Goal: Task Accomplishment & Management: Manage account settings

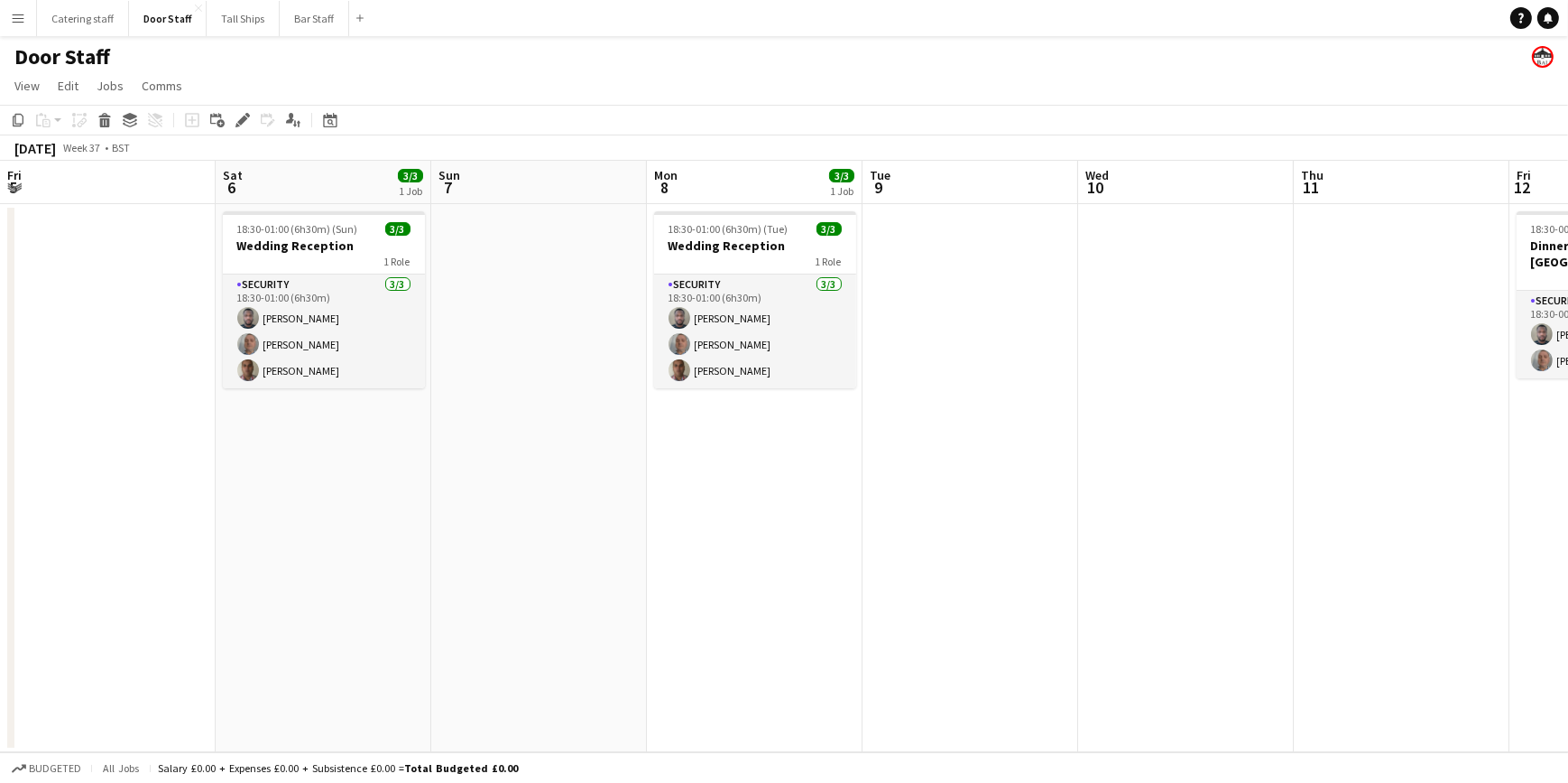
scroll to position [0, 778]
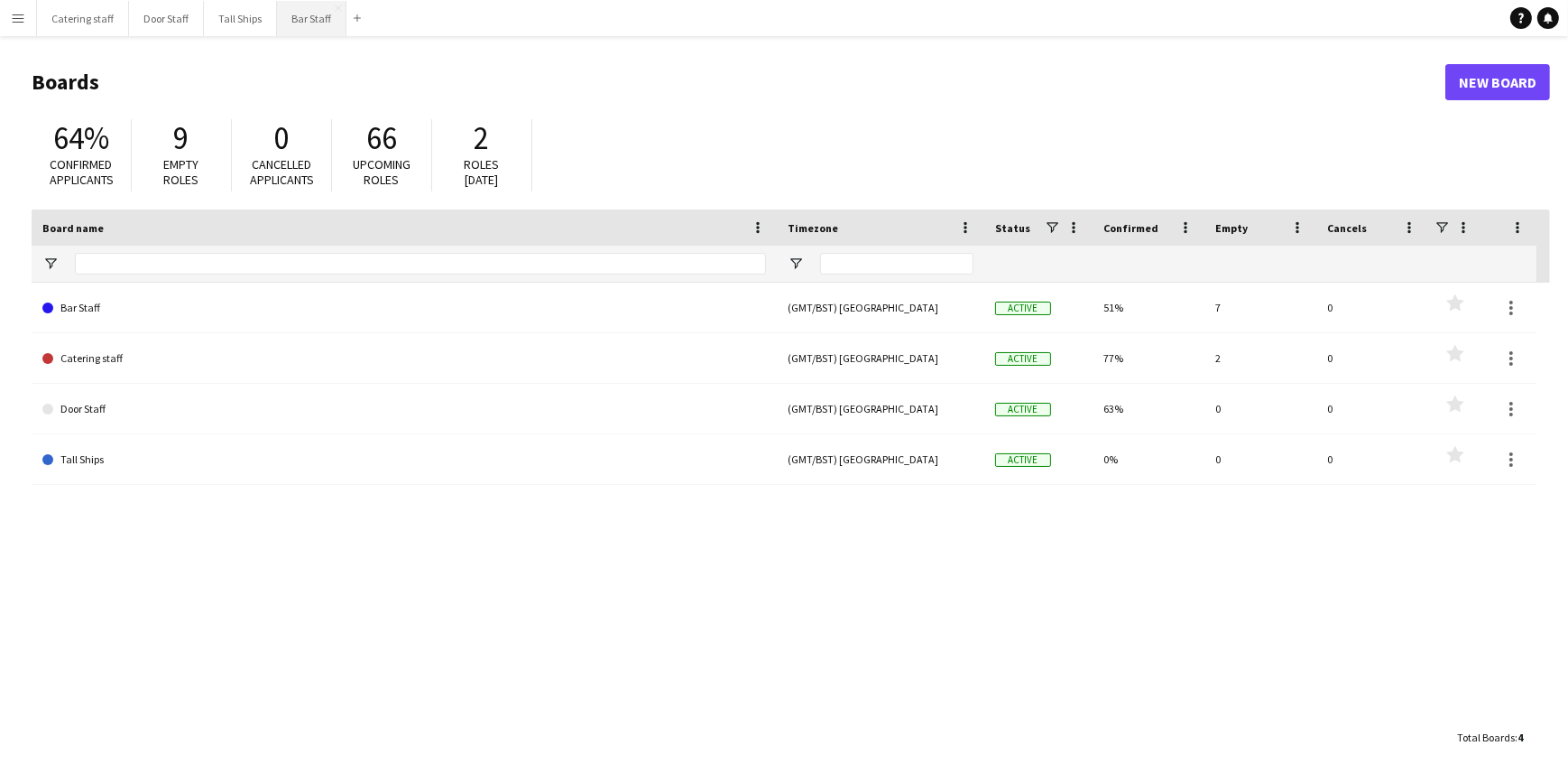
click at [301, 17] on button "Bar Staff Close" at bounding box center [312, 18] width 70 height 35
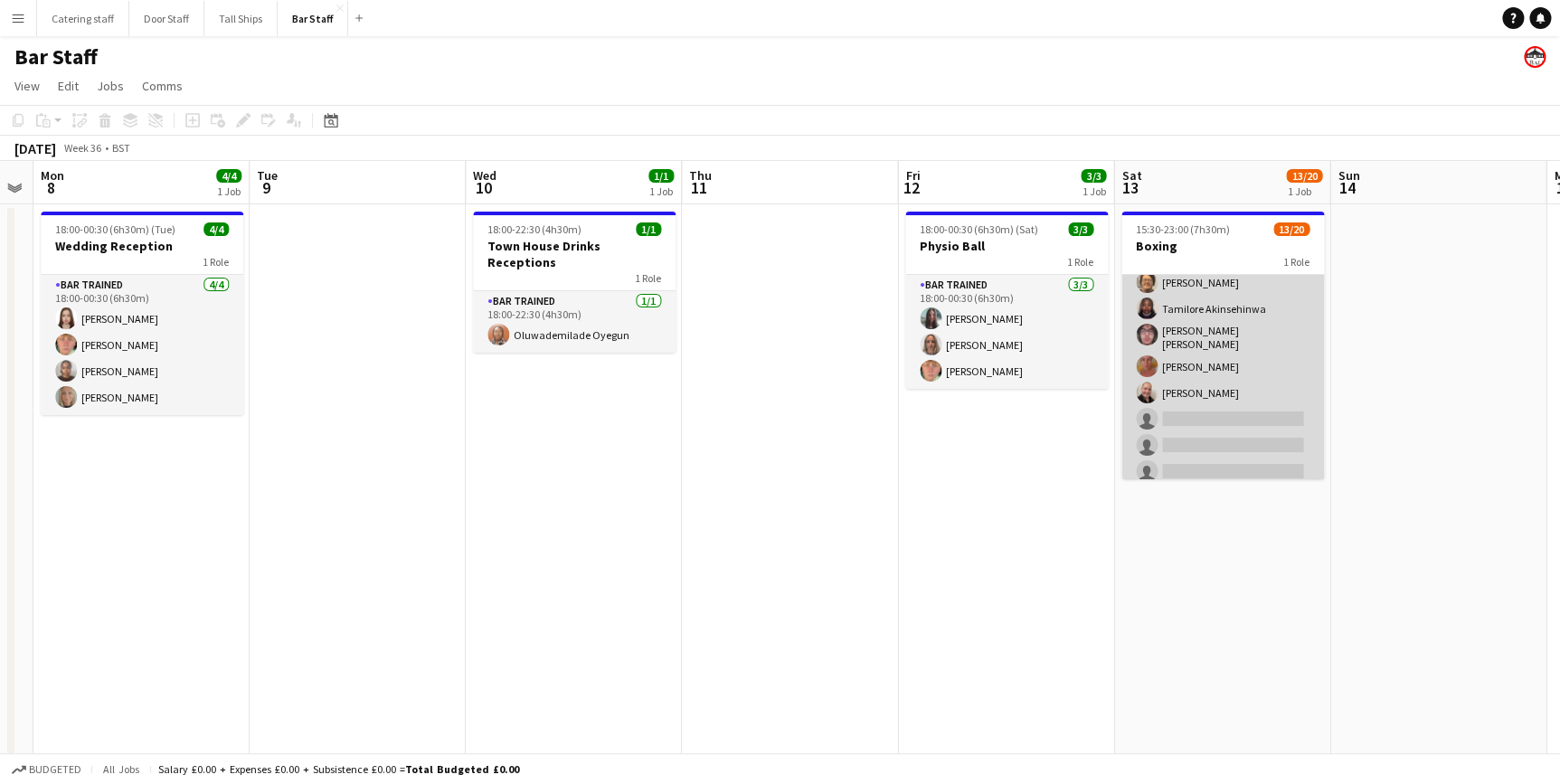
click at [1201, 416] on app-card-role "Bar trained 5A 13/20 15:30-23:00 (7h30m) [PERSON_NAME] [PERSON_NAME] [PERSON_NA…" at bounding box center [1222, 311] width 203 height 565
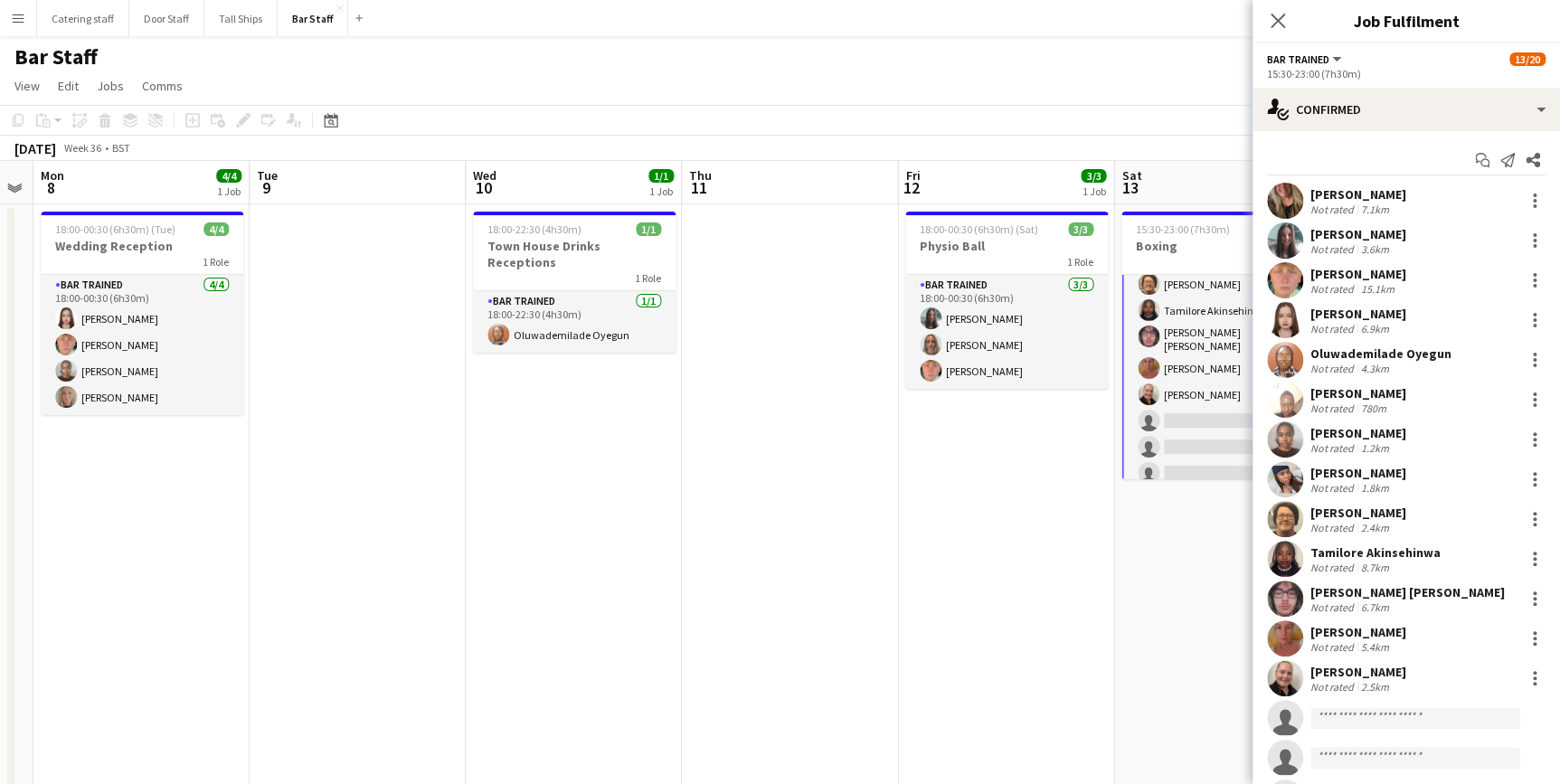
scroll to position [248, 0]
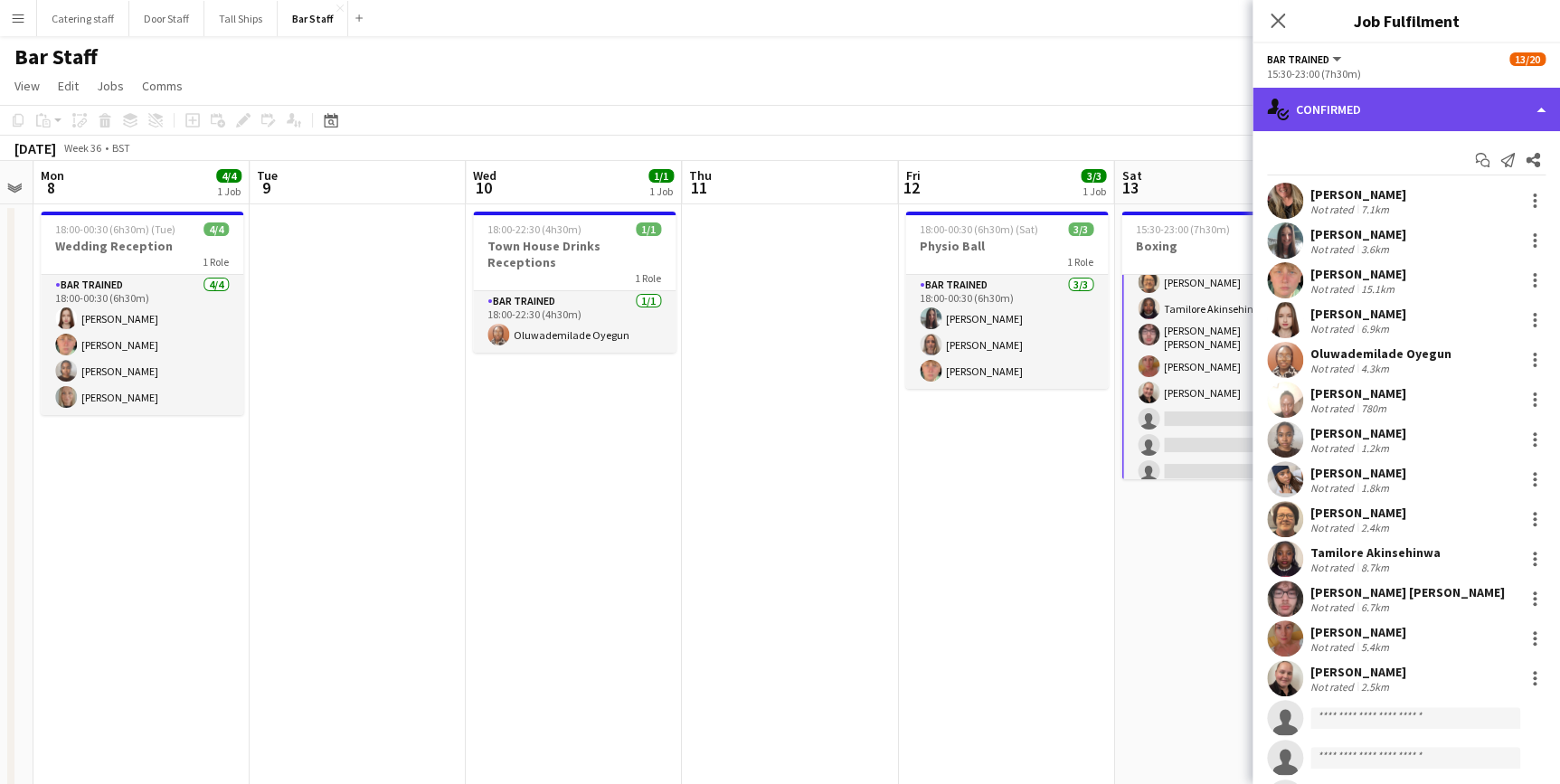
click at [1384, 118] on div "single-neutral-actions-check-2 Confirmed" at bounding box center [1405, 109] width 307 height 43
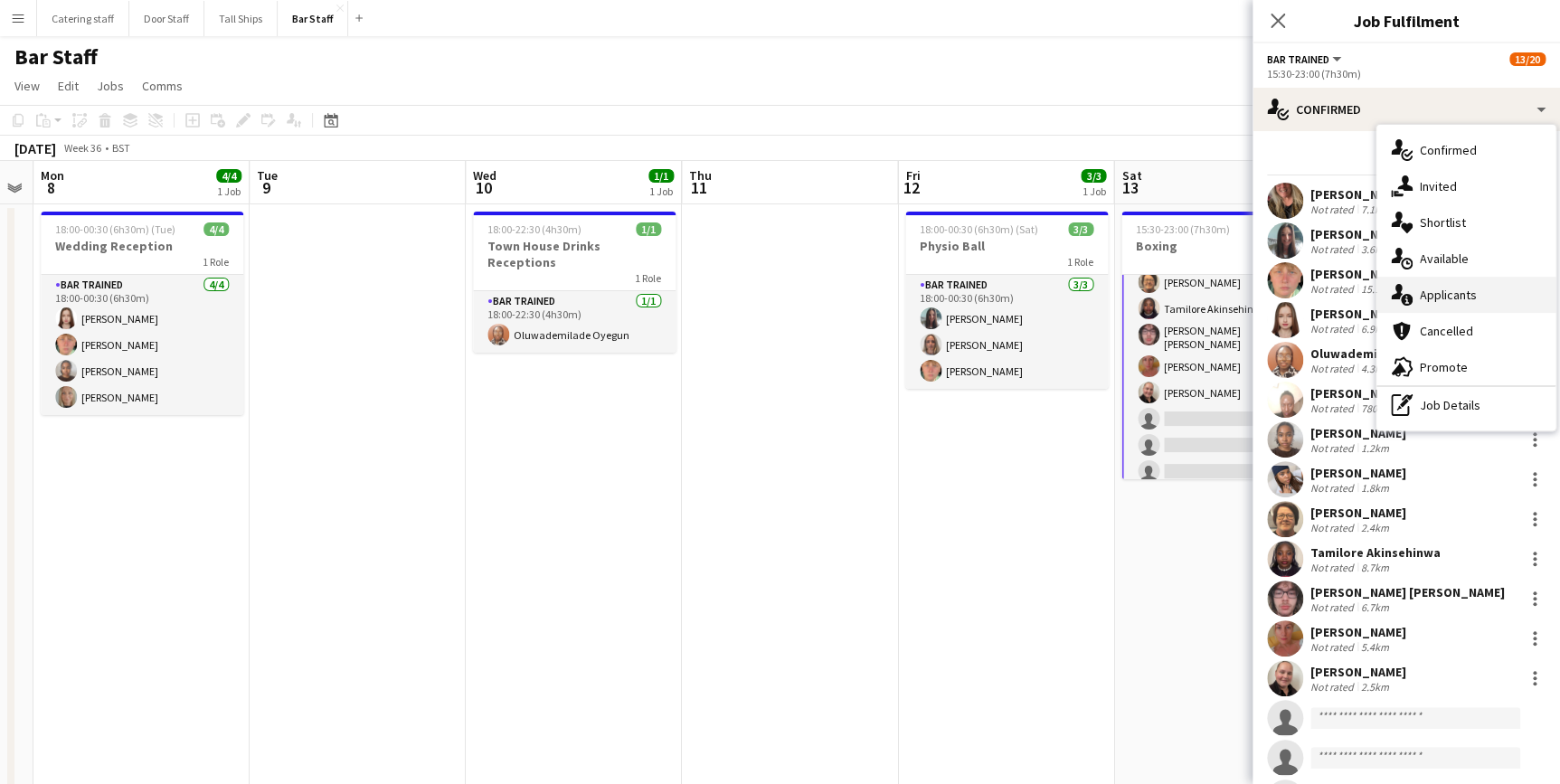
click at [1426, 296] on span "Applicants" at bounding box center [1448, 295] width 57 height 16
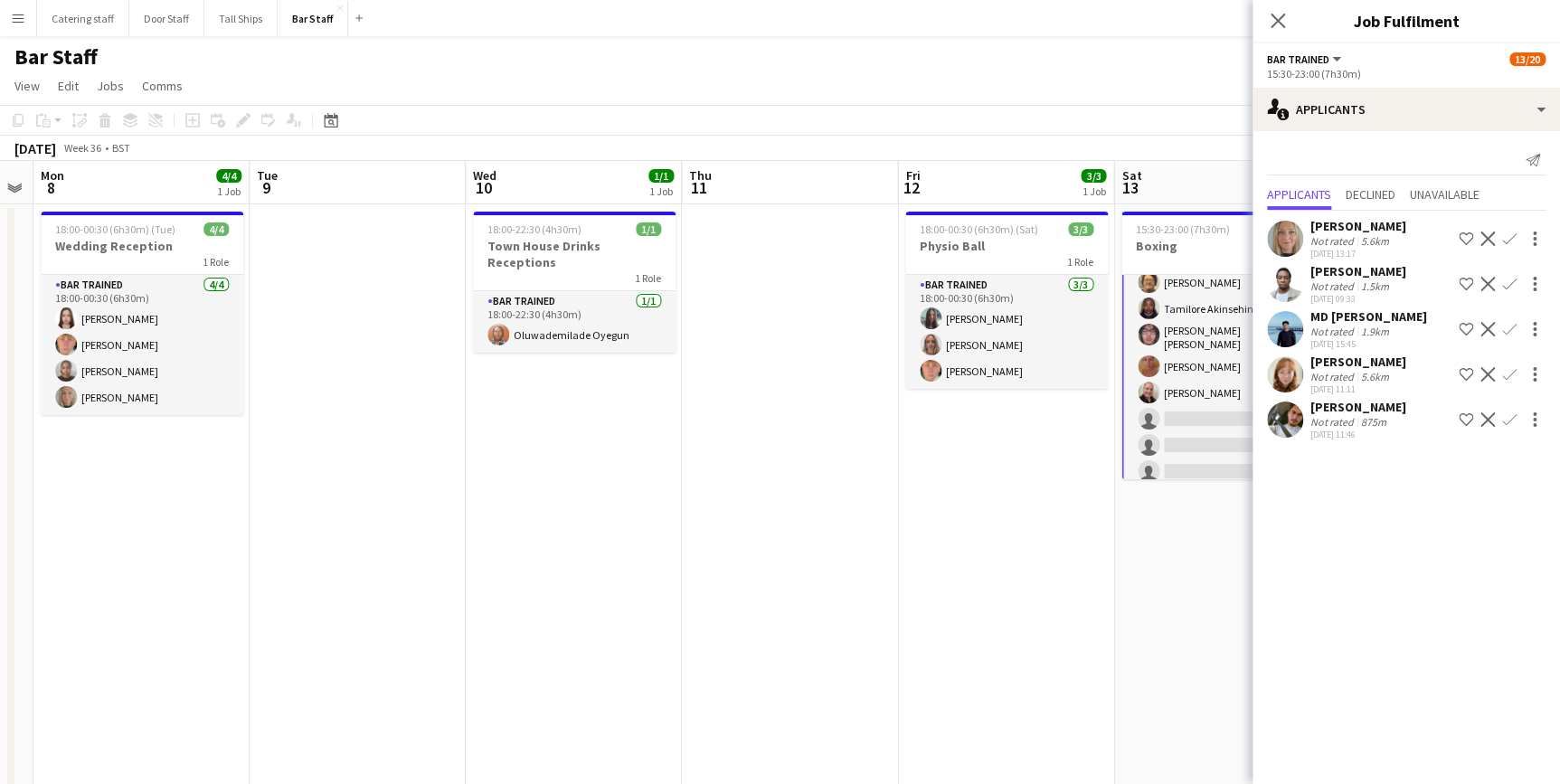
click at [1505, 336] on app-icon "Confirm" at bounding box center [1509, 329] width 14 height 14
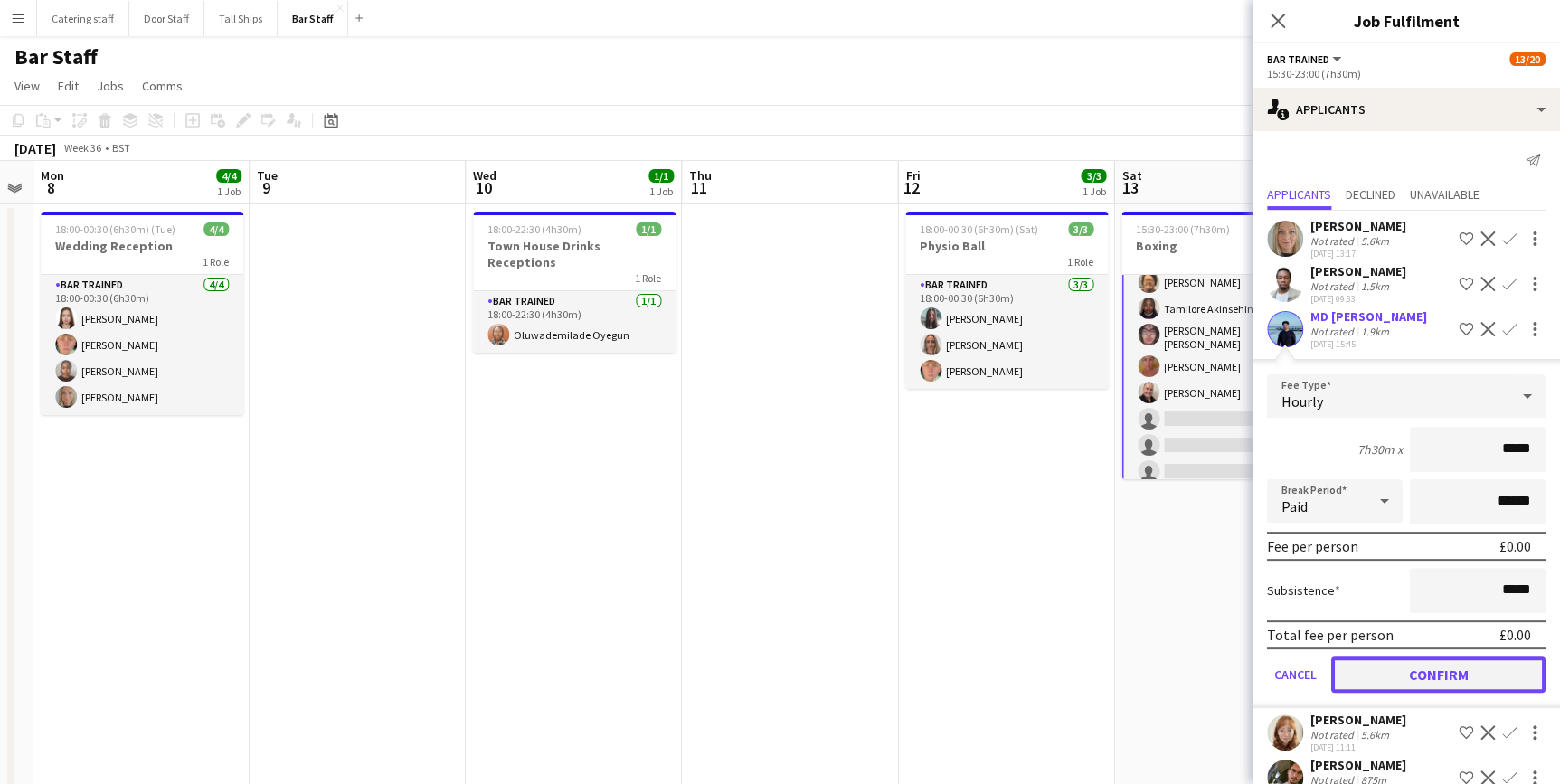
click at [1474, 693] on button "Confirm" at bounding box center [1438, 674] width 214 height 36
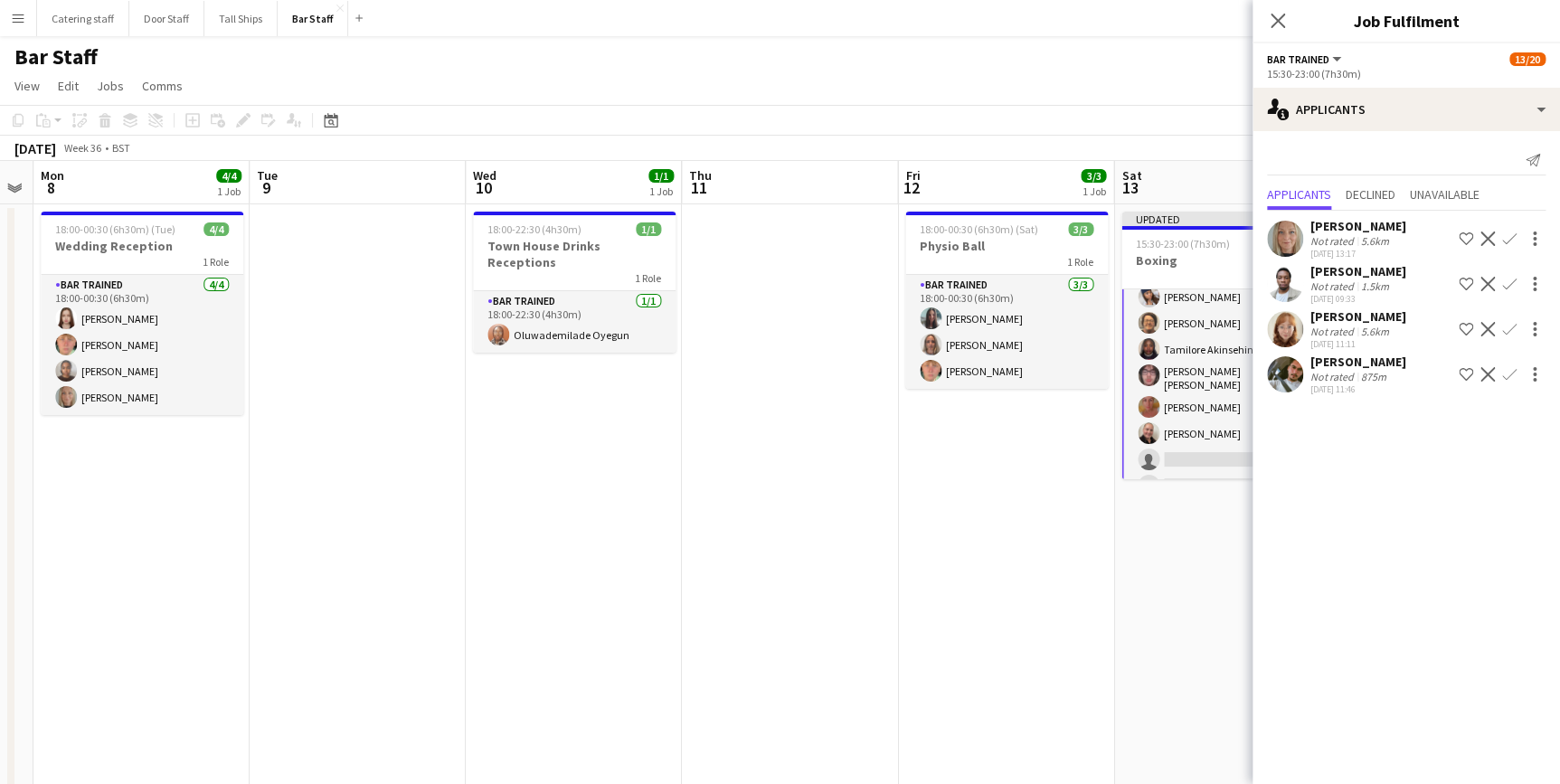
click at [1209, 591] on app-date-cell "Updated 15:30-23:00 (7h30m) 14/20 Boxing 1 Role Bar trained 4A 14/20 15:30-23:0…" at bounding box center [1222, 540] width 216 height 673
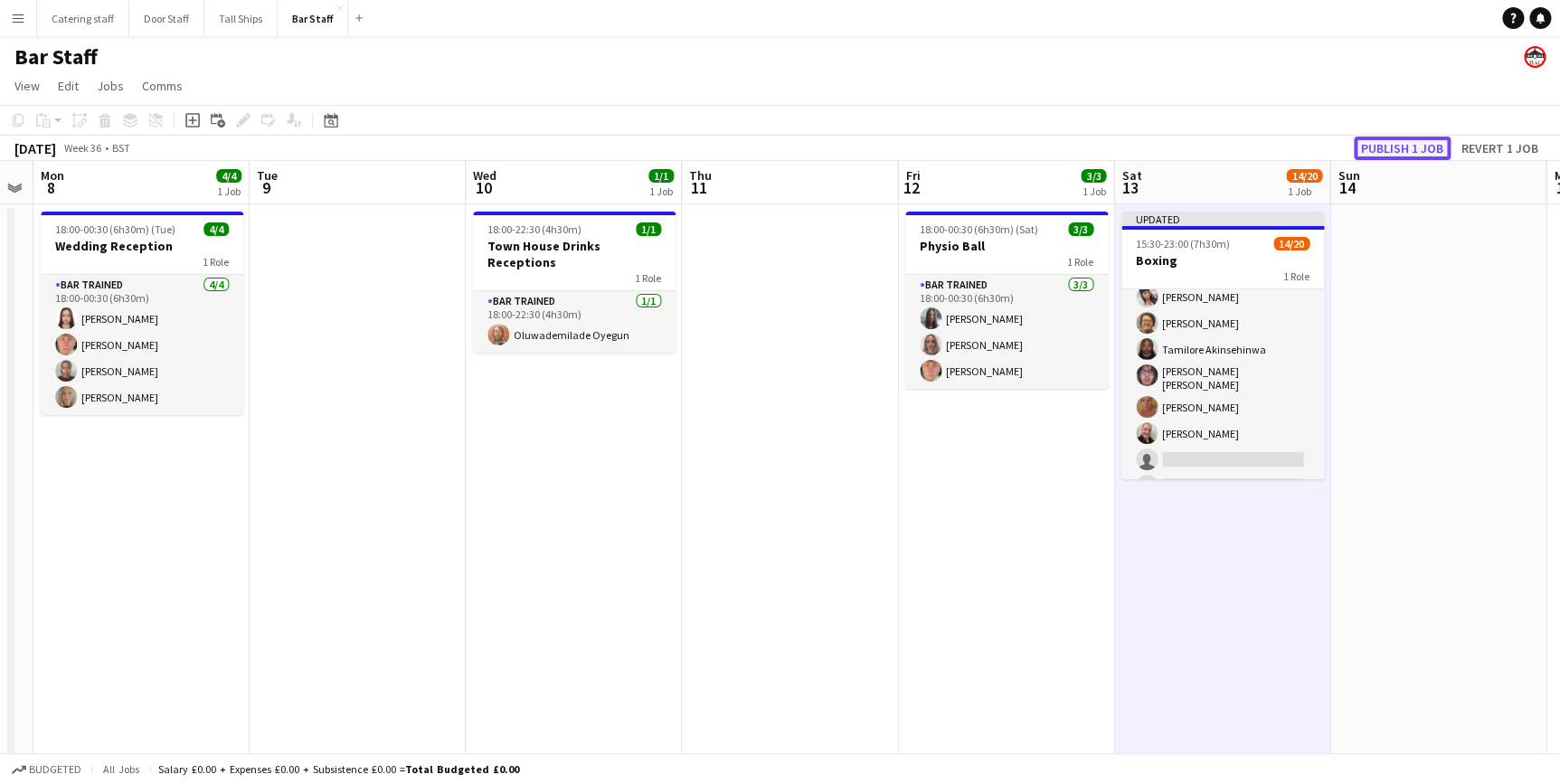
click at [1398, 151] on button "Publish 1 job" at bounding box center [1402, 149] width 97 height 24
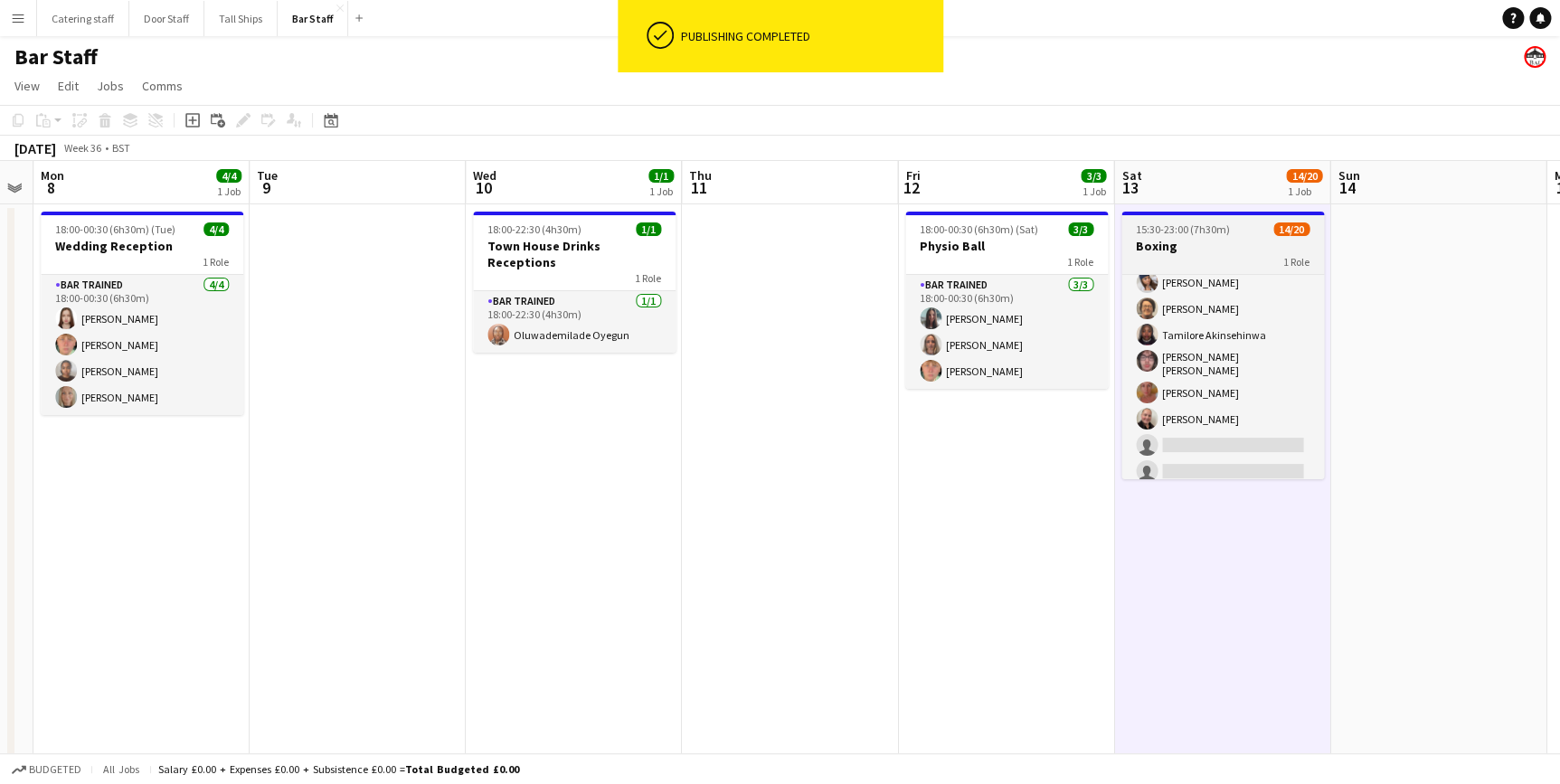
click at [1215, 247] on h3 "Boxing" at bounding box center [1222, 246] width 203 height 16
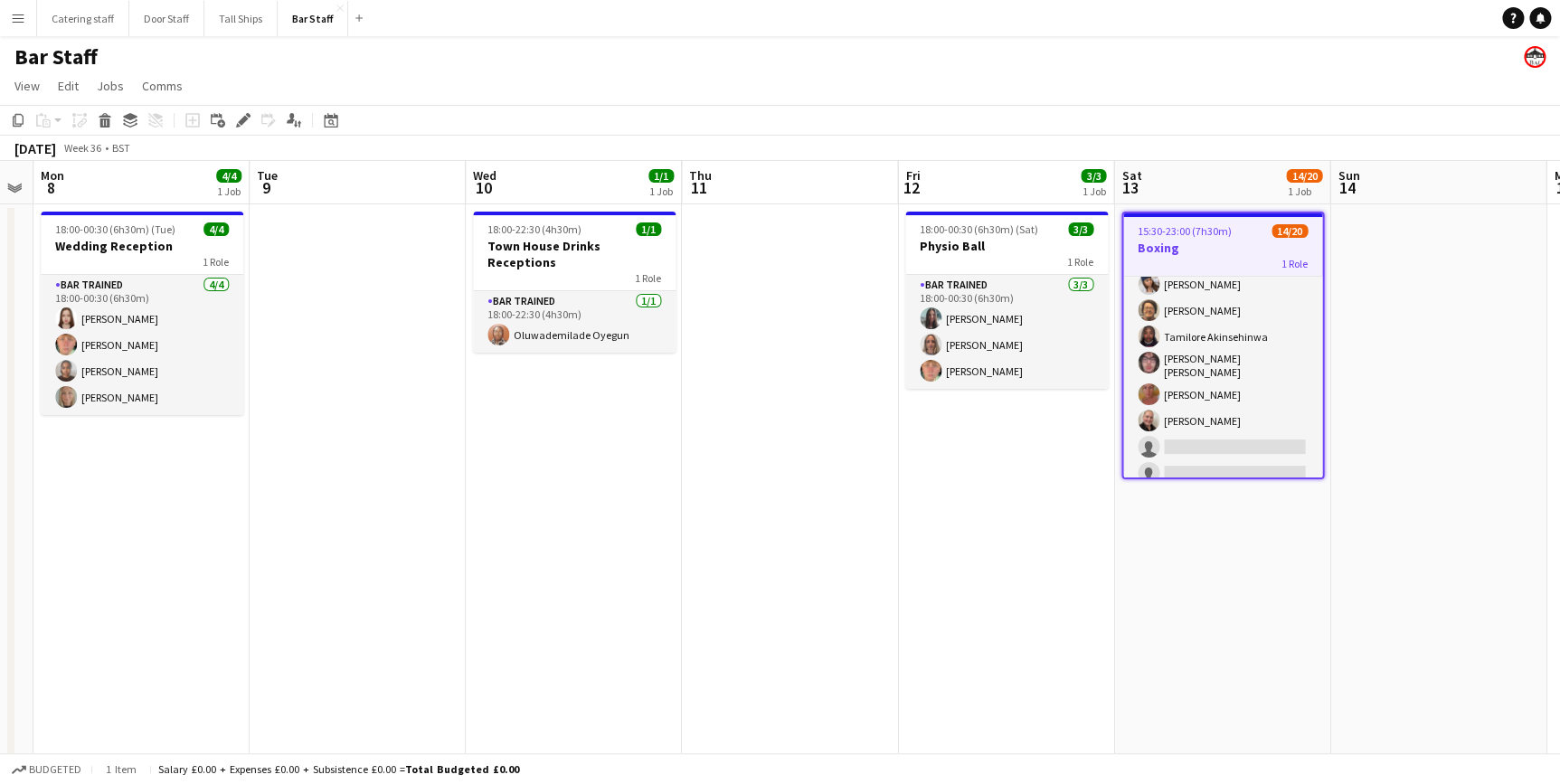
click at [785, 400] on app-date-cell at bounding box center [790, 540] width 216 height 673
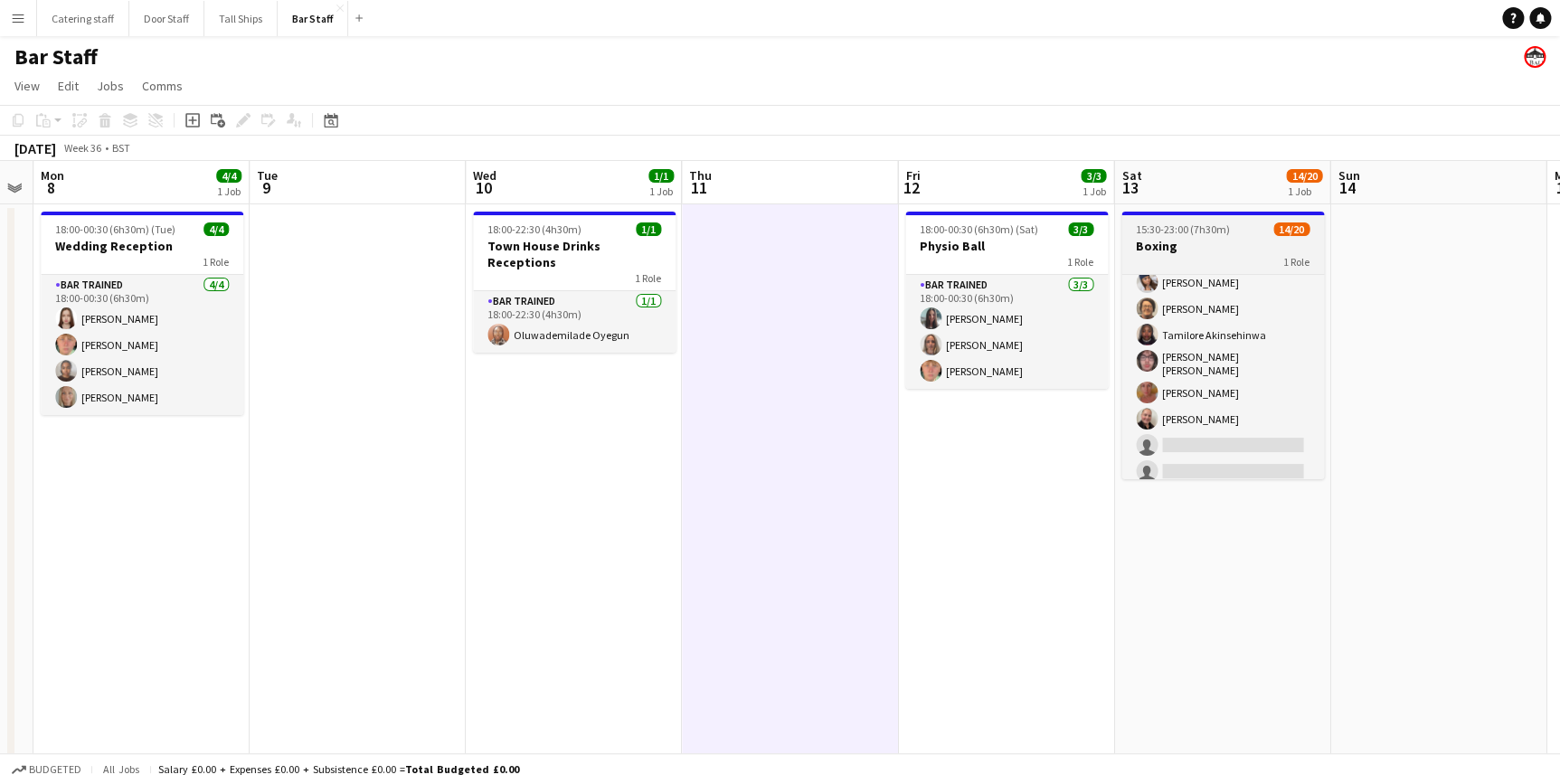
click at [1216, 248] on h3 "Boxing" at bounding box center [1222, 246] width 203 height 16
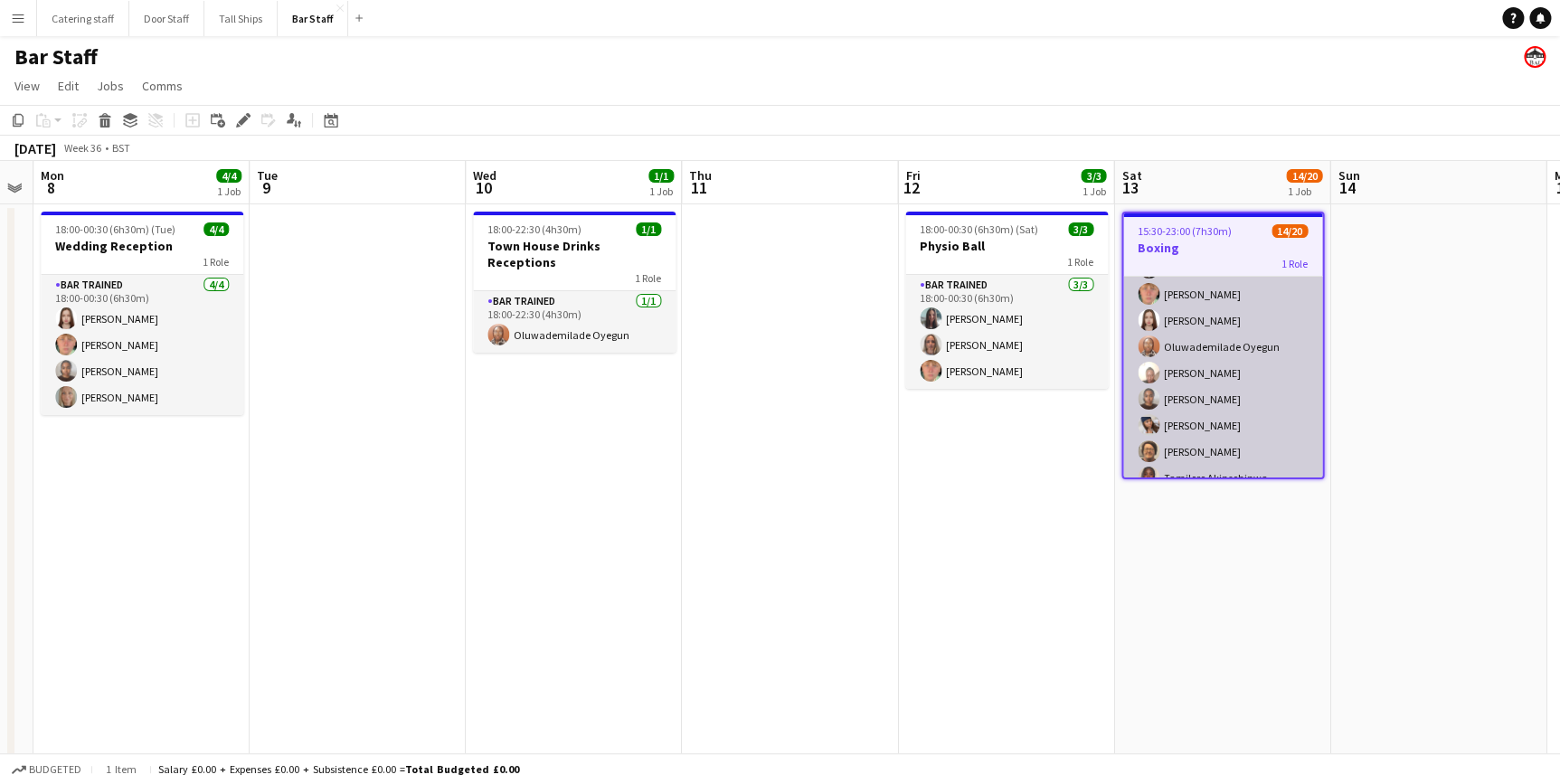
scroll to position [0, 0]
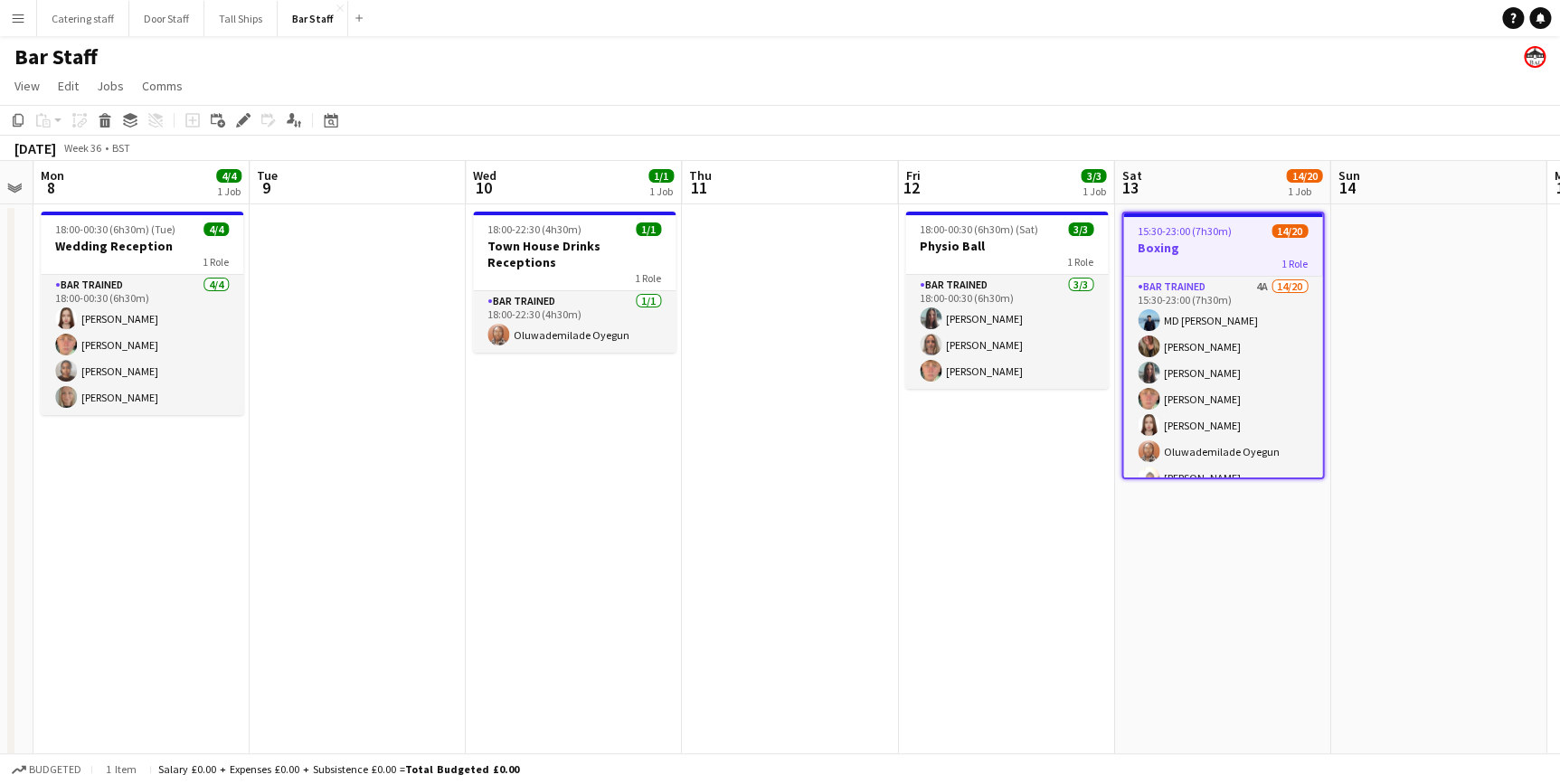
click at [1203, 256] on div "1 Role" at bounding box center [1222, 263] width 199 height 14
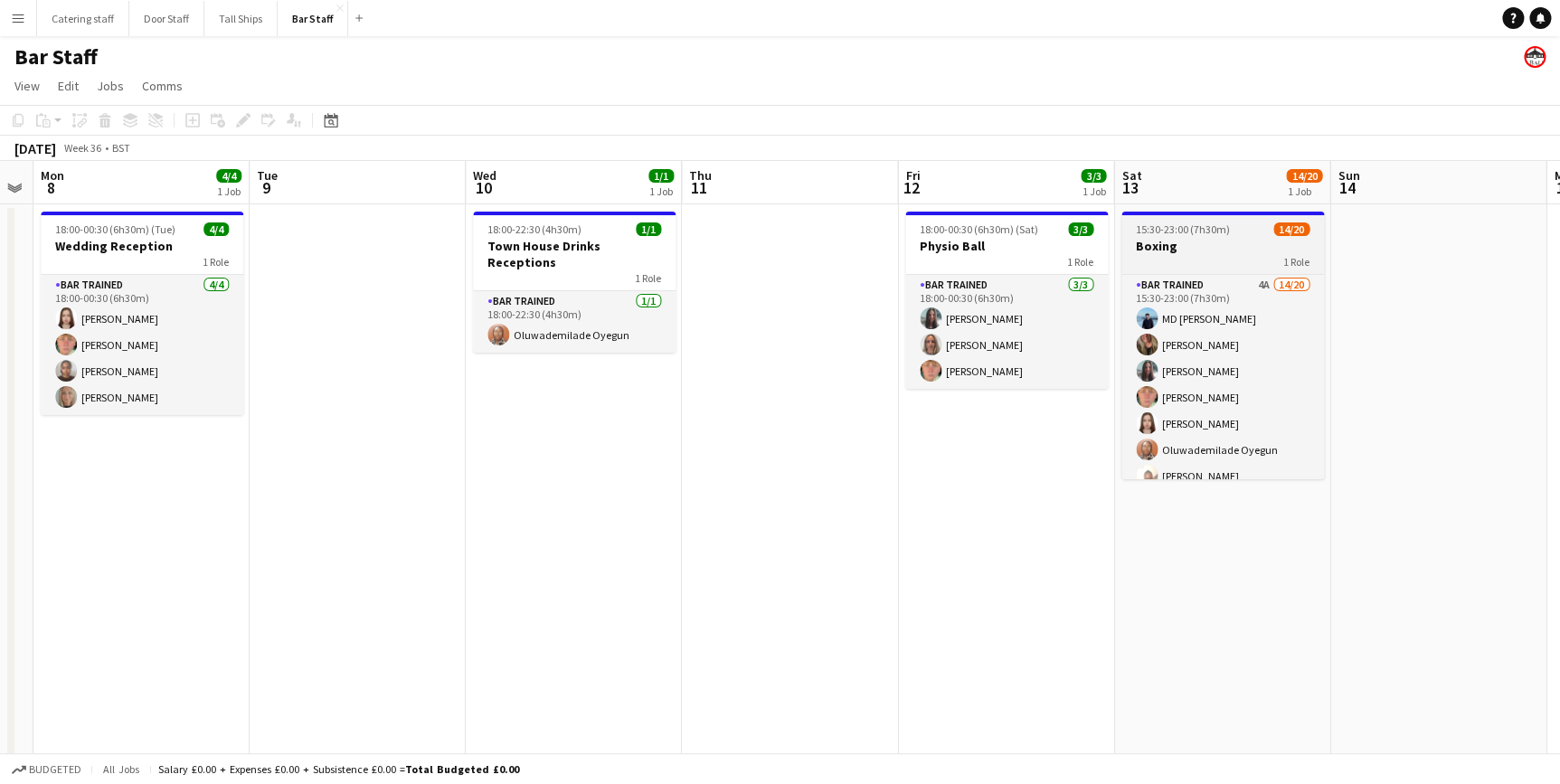
click at [1203, 255] on div "1 Role" at bounding box center [1222, 261] width 203 height 14
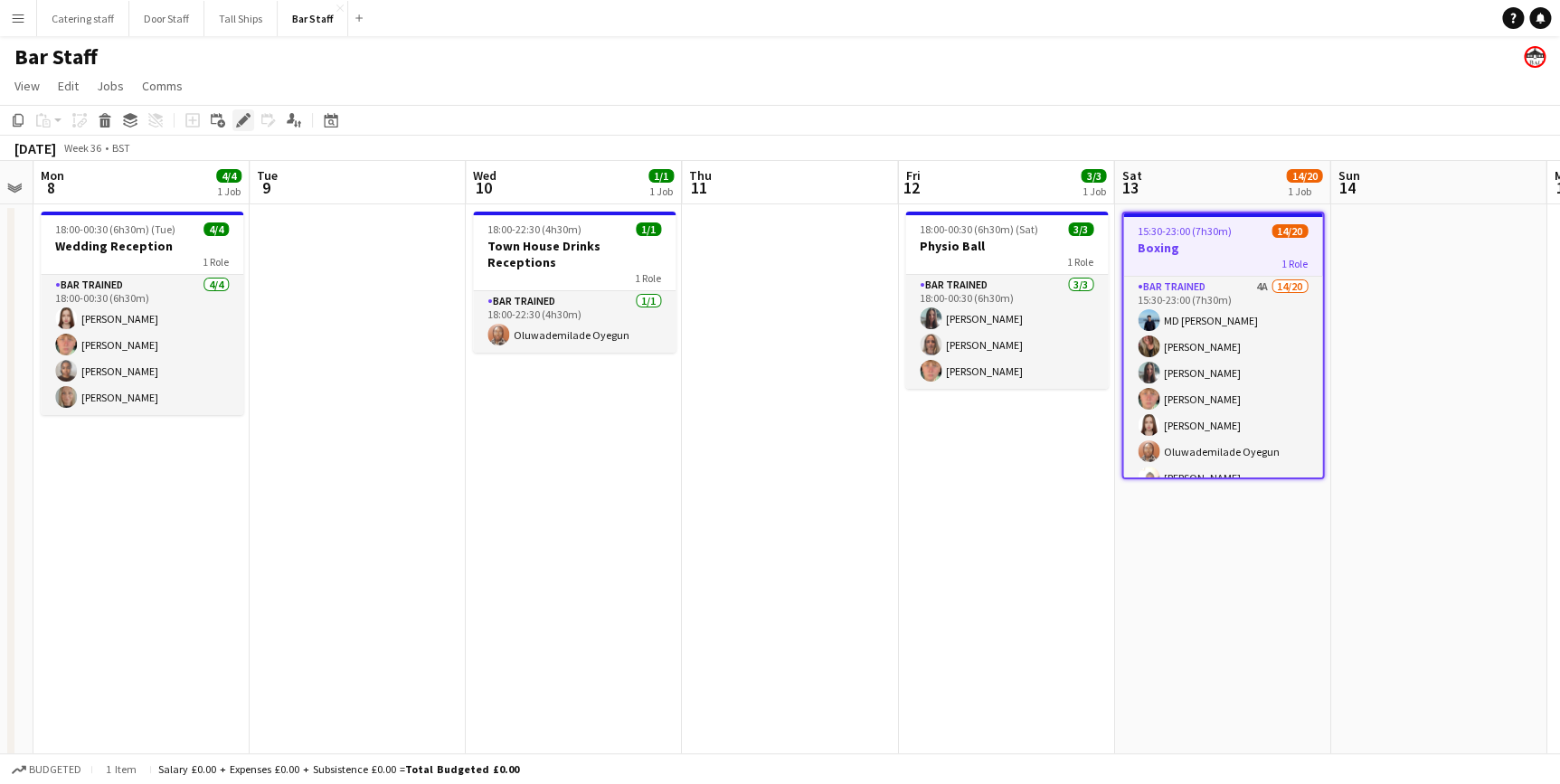
click at [246, 124] on icon "Edit" at bounding box center [243, 120] width 14 height 14
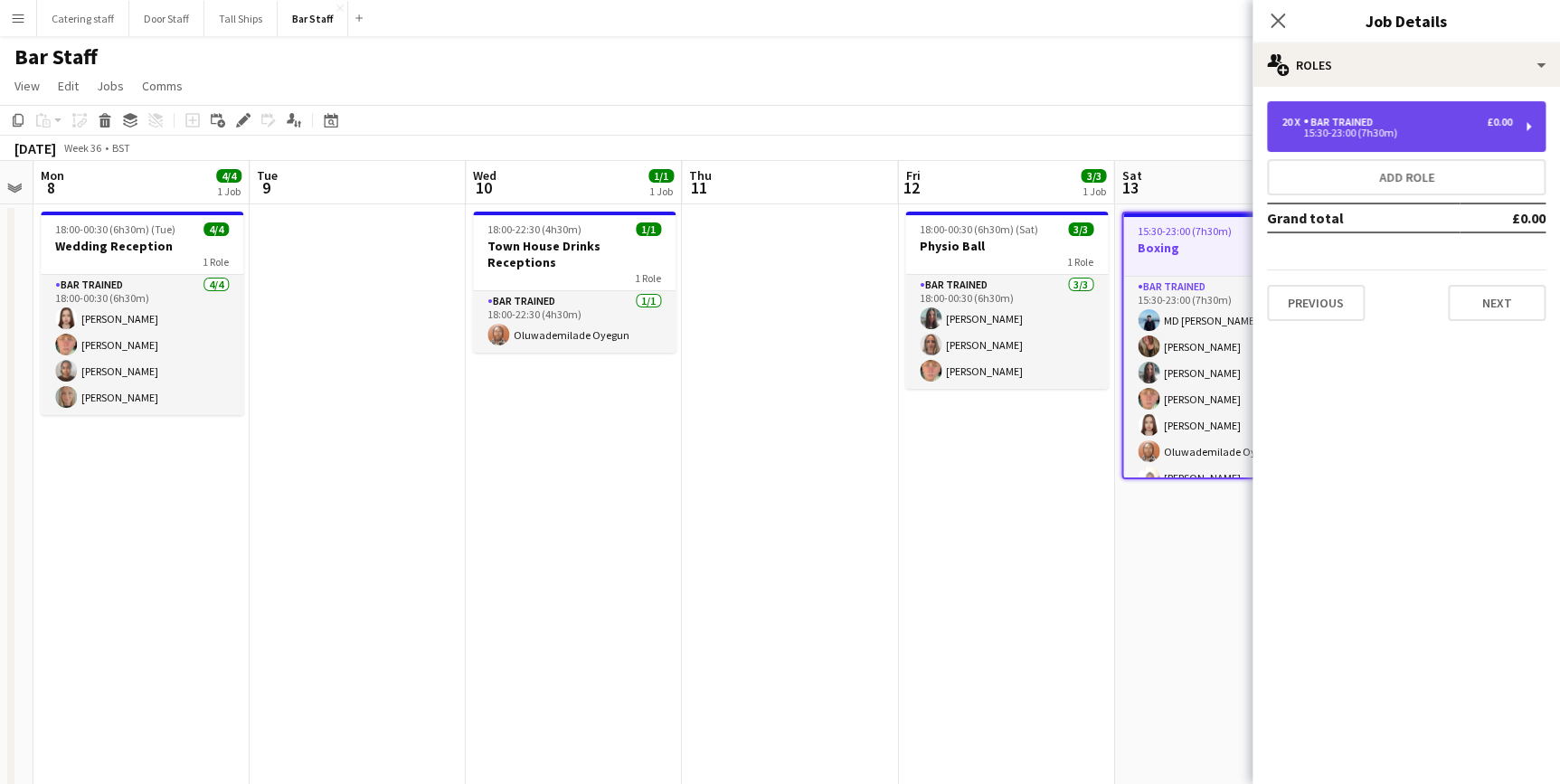
click at [1413, 120] on div "20 x Bar trained £0.00" at bounding box center [1396, 122] width 231 height 13
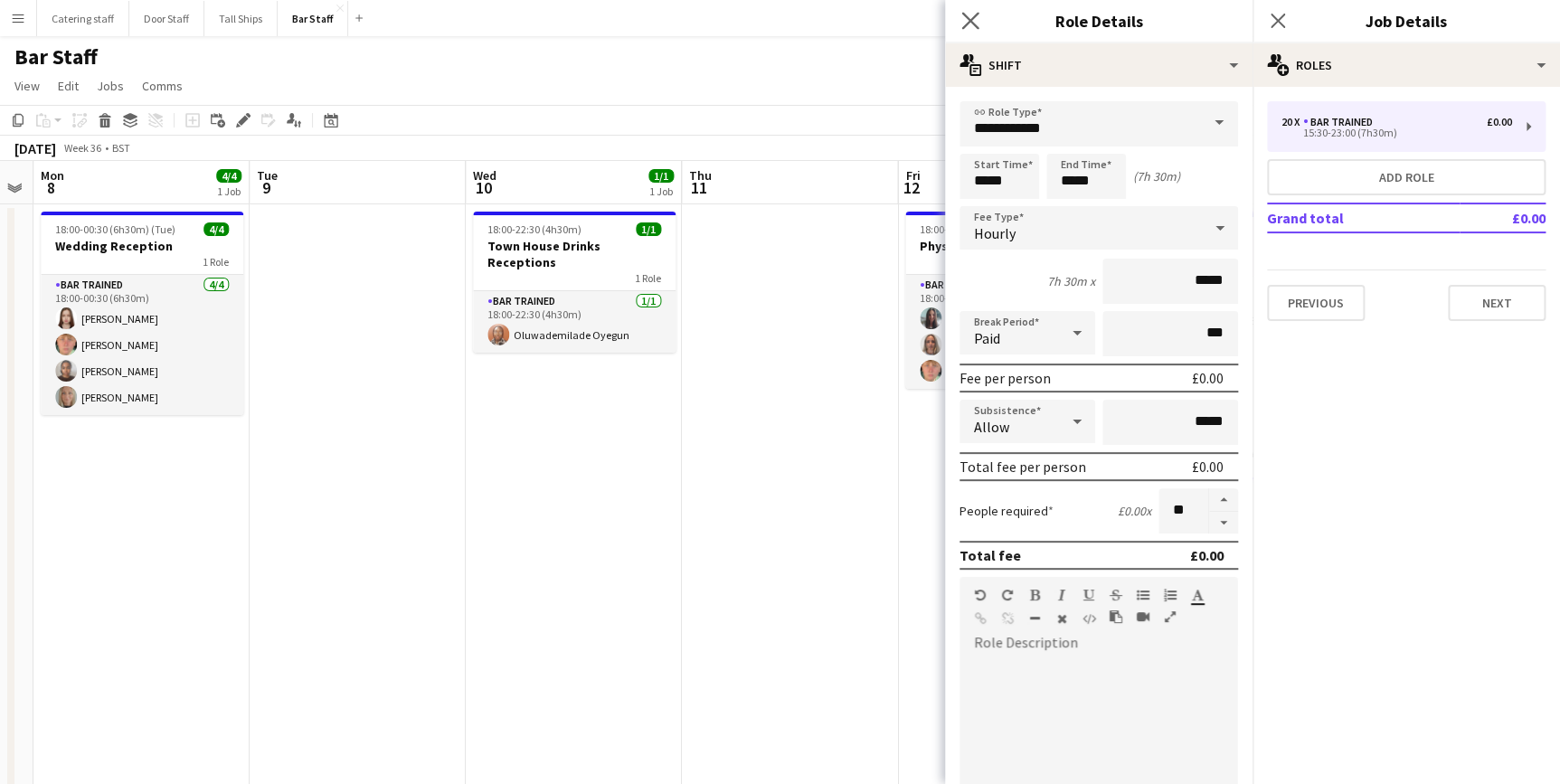
click at [978, 20] on app-icon "Close pop-in" at bounding box center [971, 21] width 26 height 26
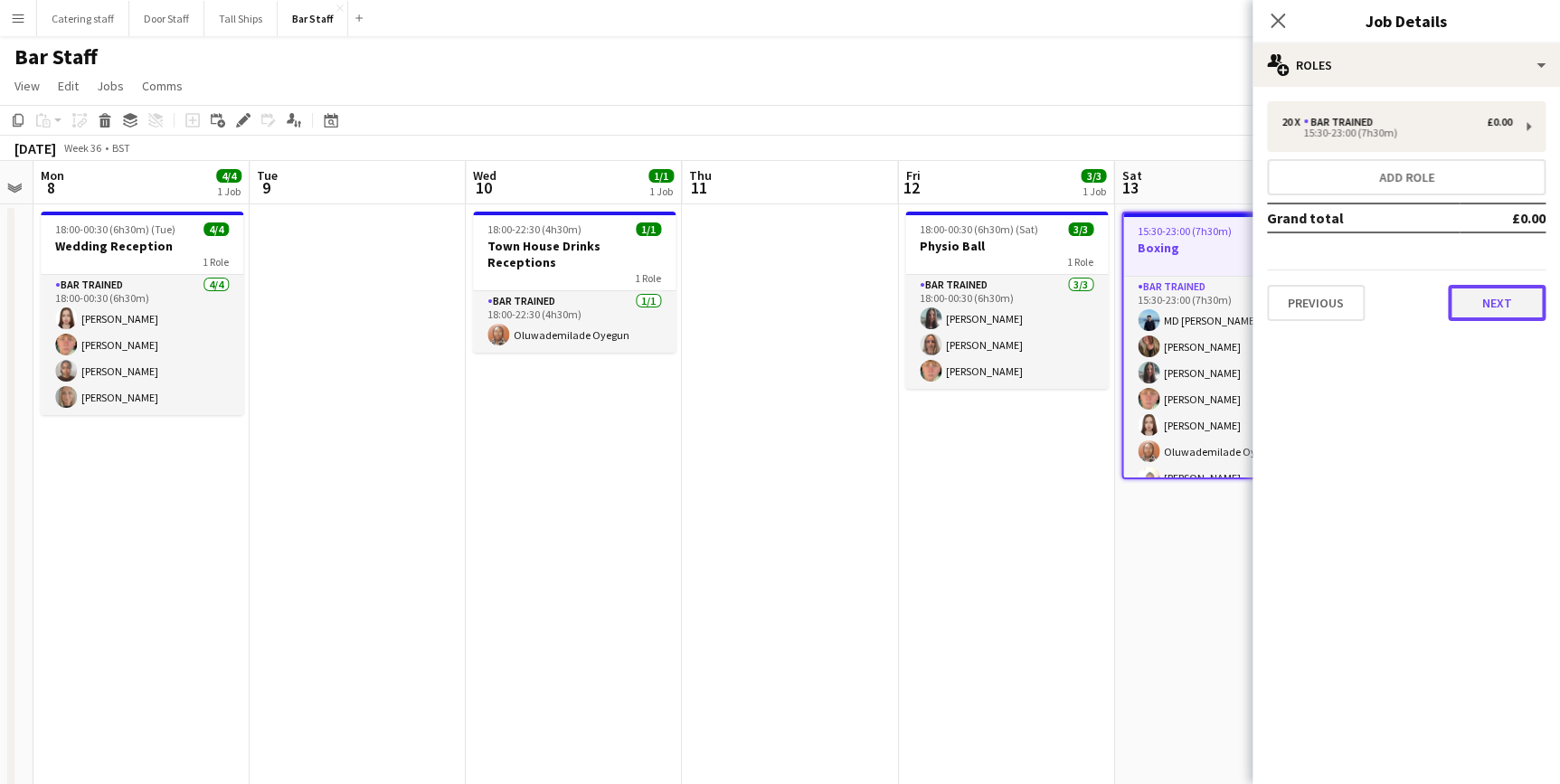
click at [1466, 303] on button "Next" at bounding box center [1497, 303] width 98 height 36
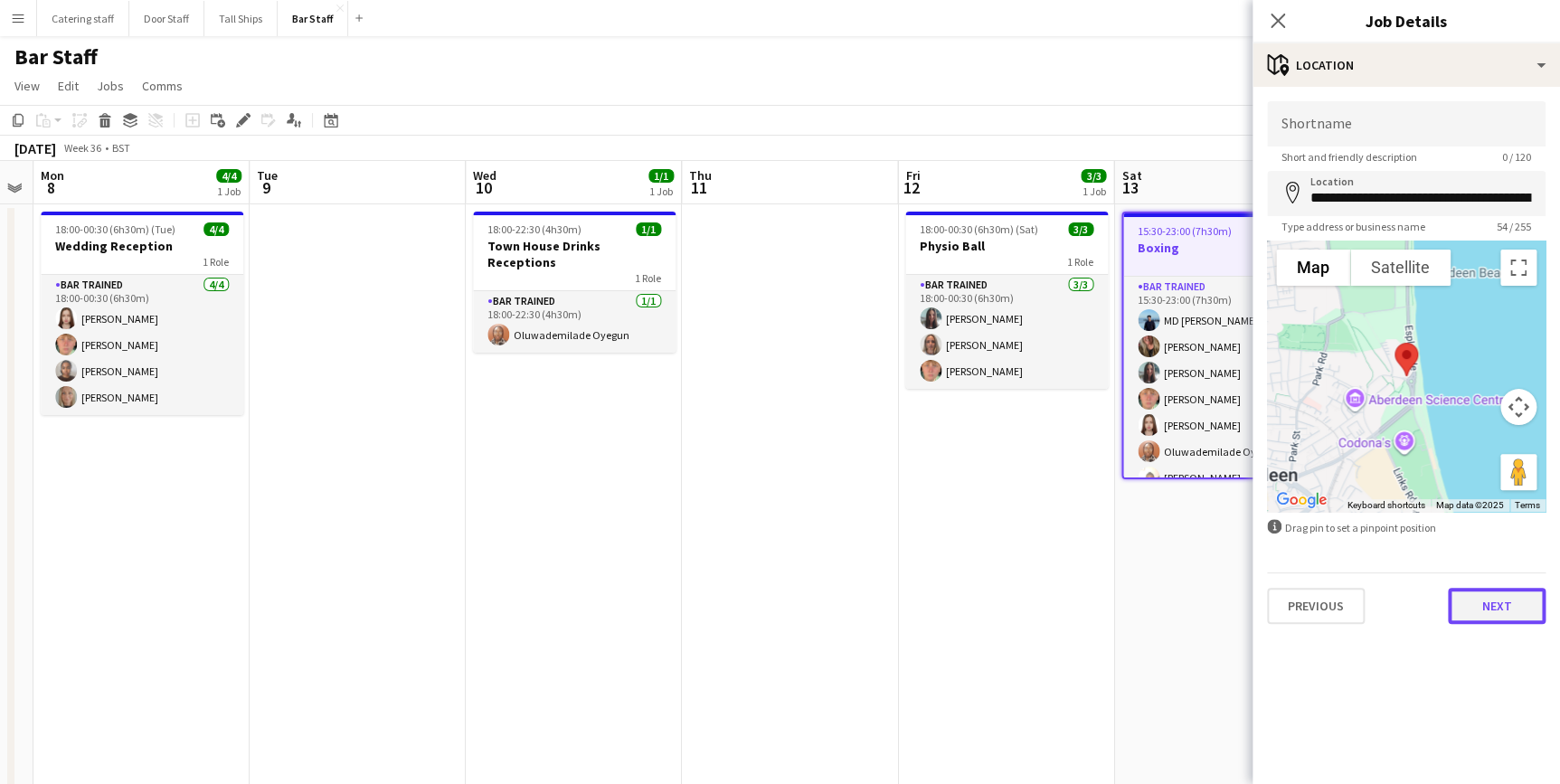
click at [1476, 611] on button "Next" at bounding box center [1497, 606] width 98 height 36
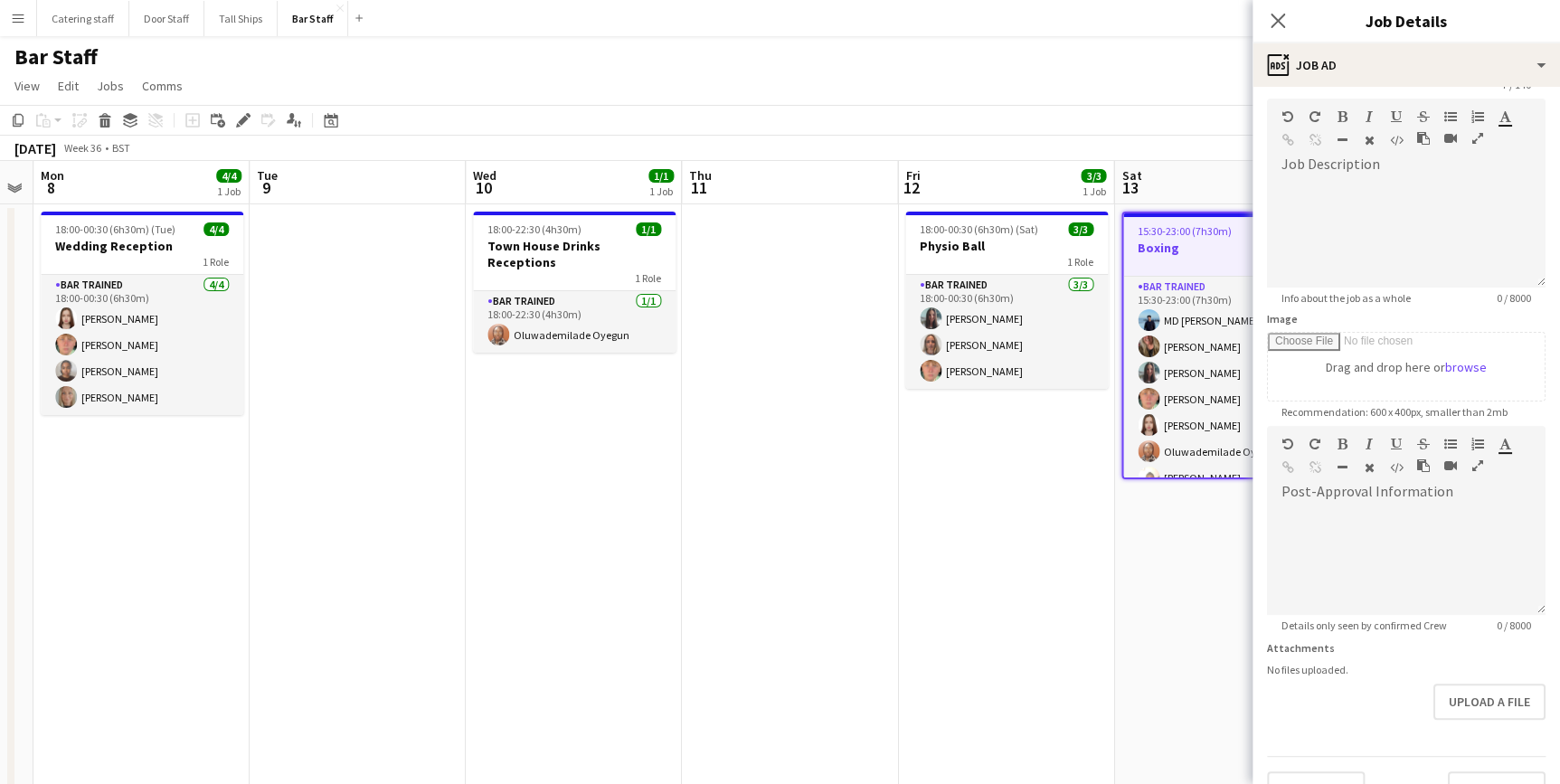
scroll to position [164, 0]
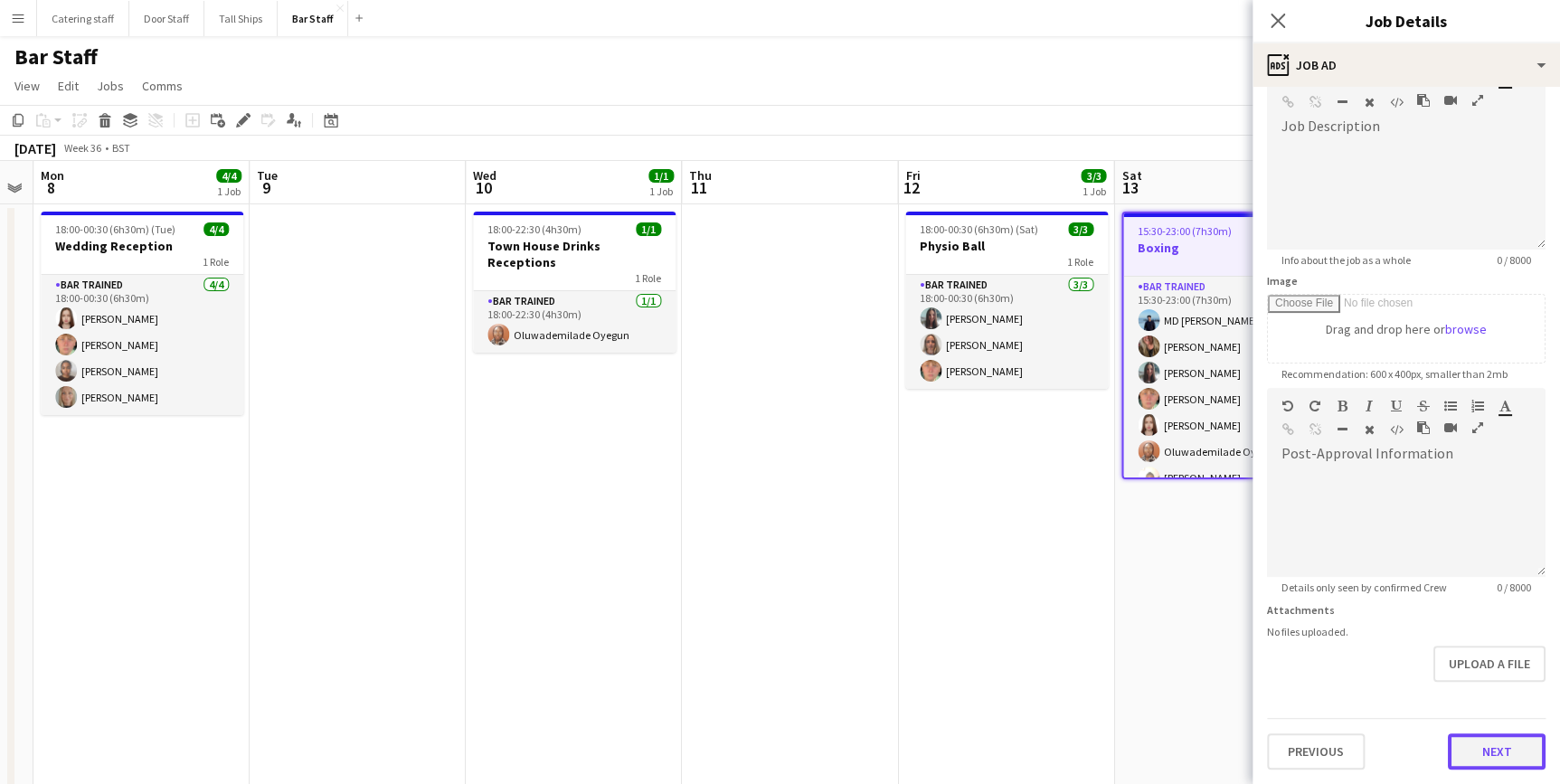
click at [1467, 693] on form "Headline ****** 7 / 140 Job Description default Heading 1 Heading 2 Heading 3 H…" at bounding box center [1405, 380] width 307 height 779
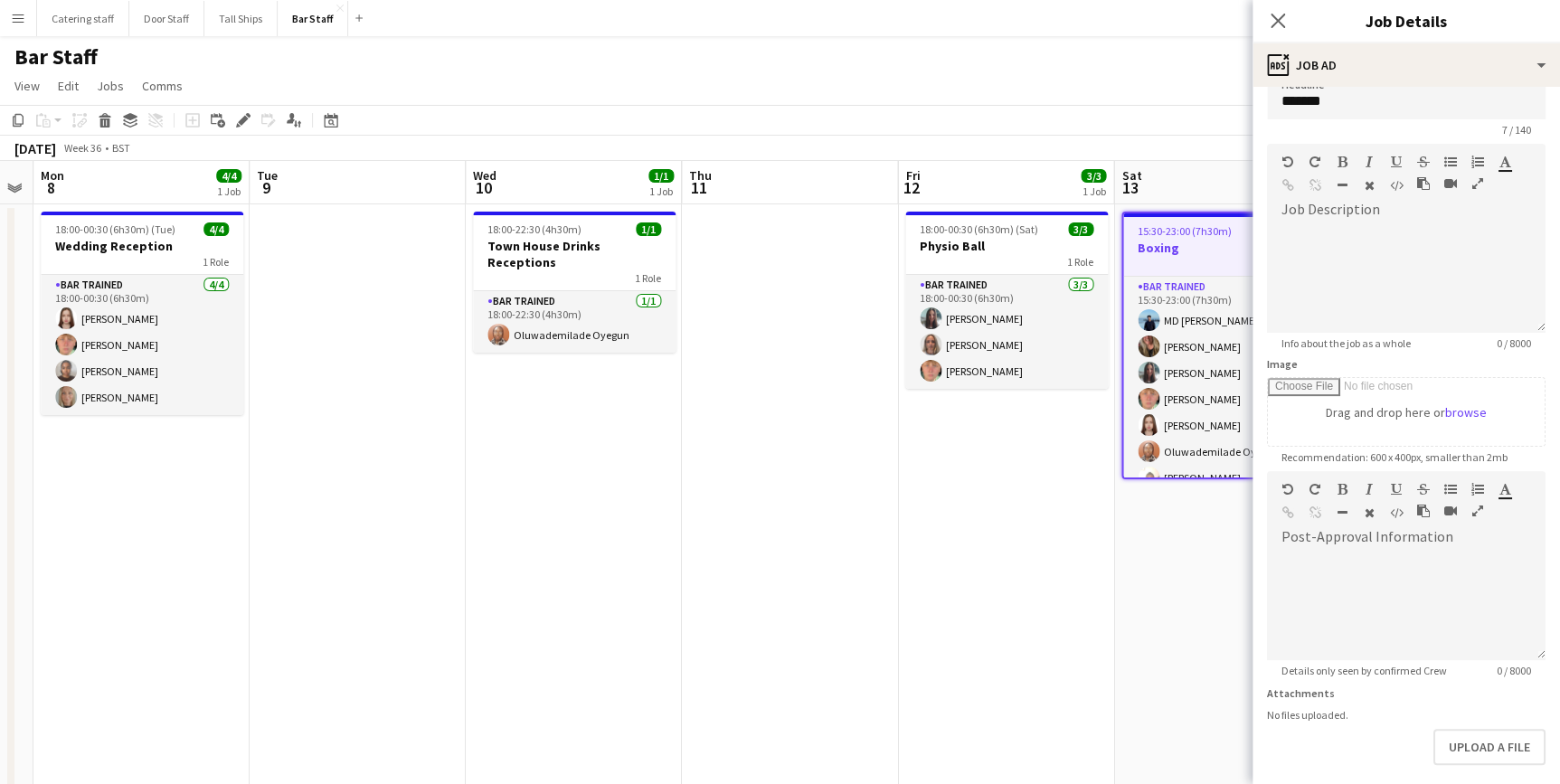
scroll to position [109, 0]
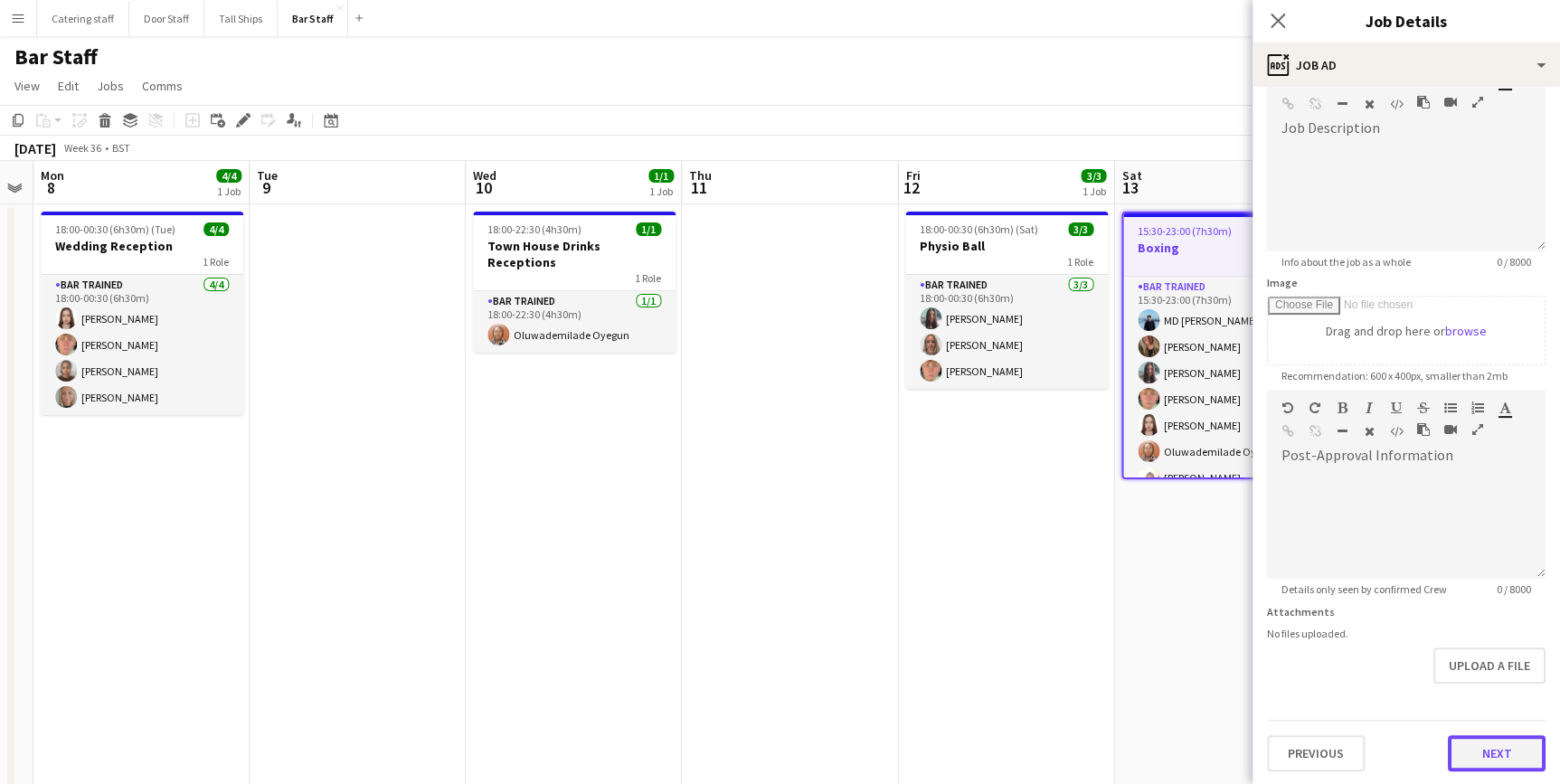
click at [1467, 740] on button "Next" at bounding box center [1497, 753] width 98 height 36
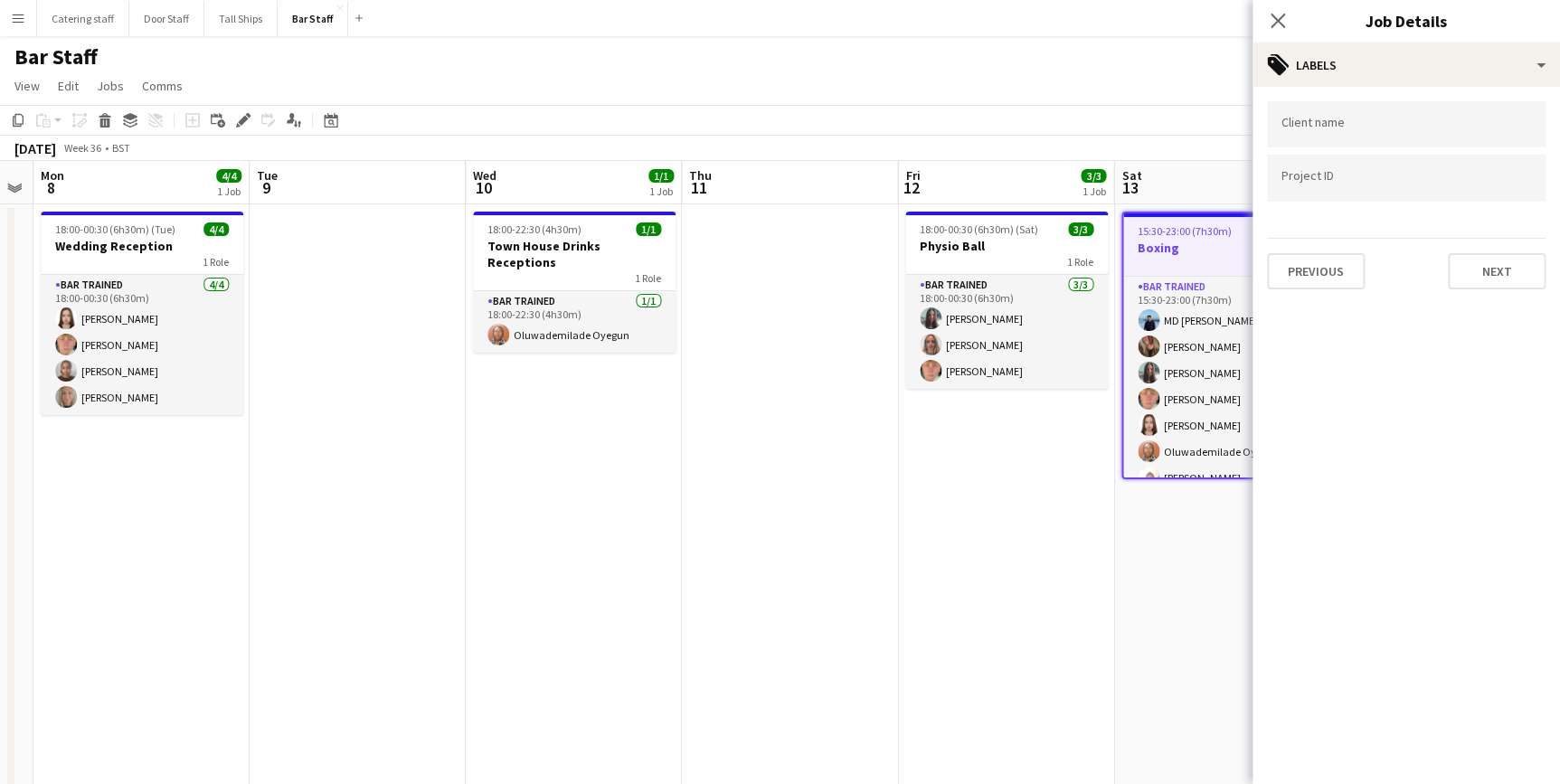
scroll to position [0, 0]
click at [1472, 280] on button "Next" at bounding box center [1497, 271] width 98 height 36
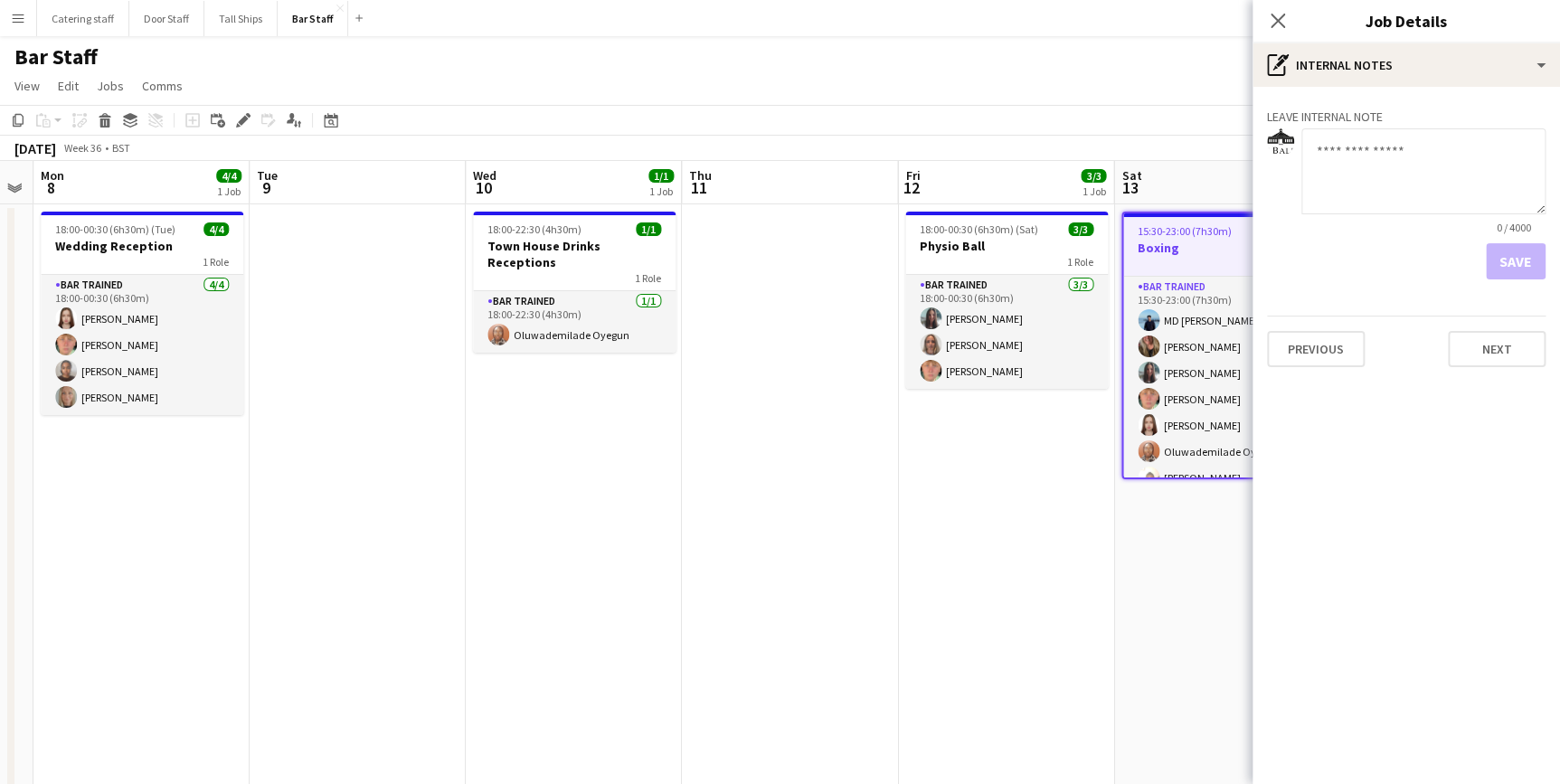
click at [1330, 172] on textarea at bounding box center [1423, 171] width 244 height 86
type textarea "**********"
click at [1509, 255] on button "Save" at bounding box center [1516, 261] width 60 height 36
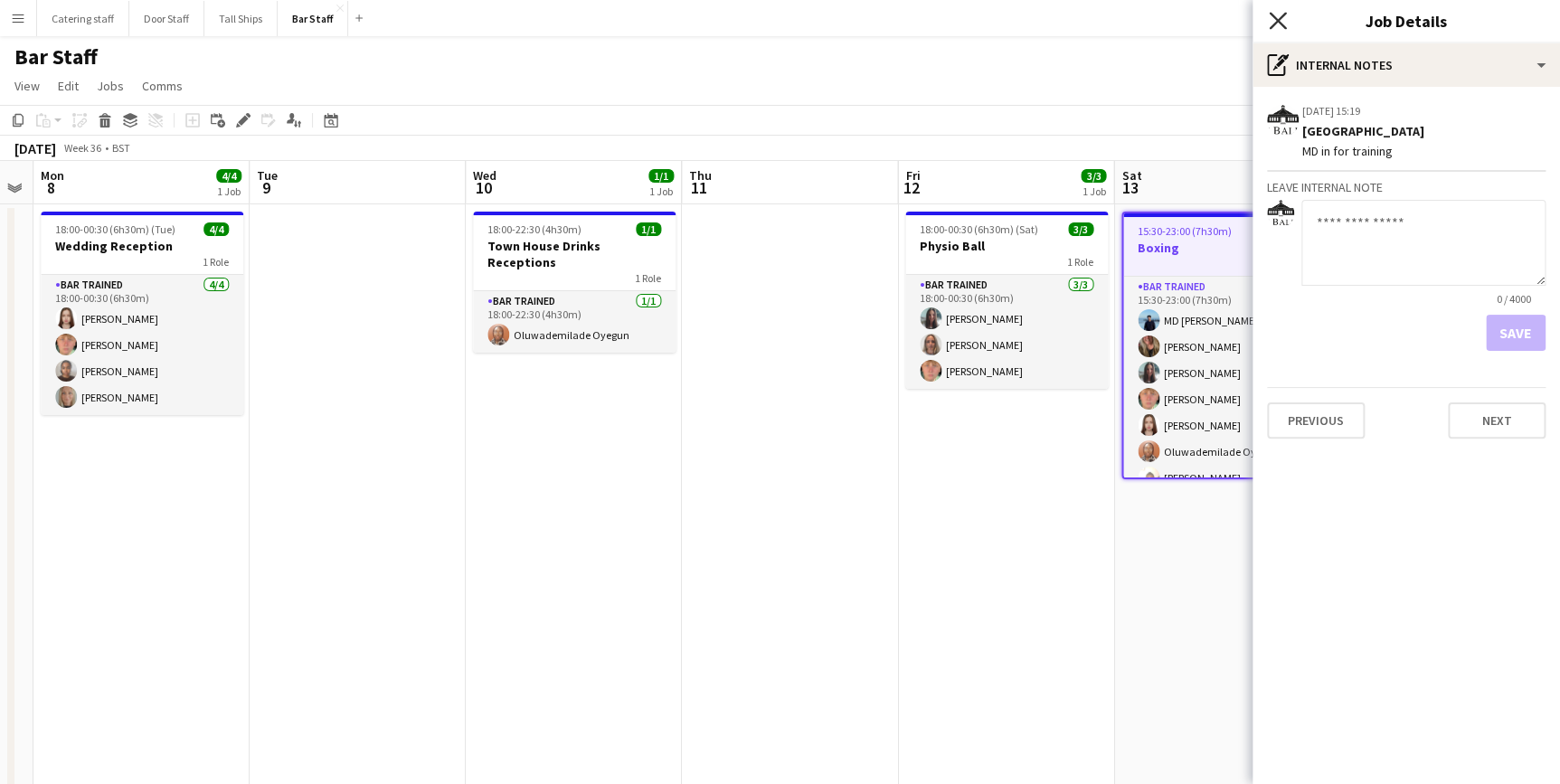
click at [1281, 21] on icon "Close pop-in" at bounding box center [1277, 20] width 17 height 17
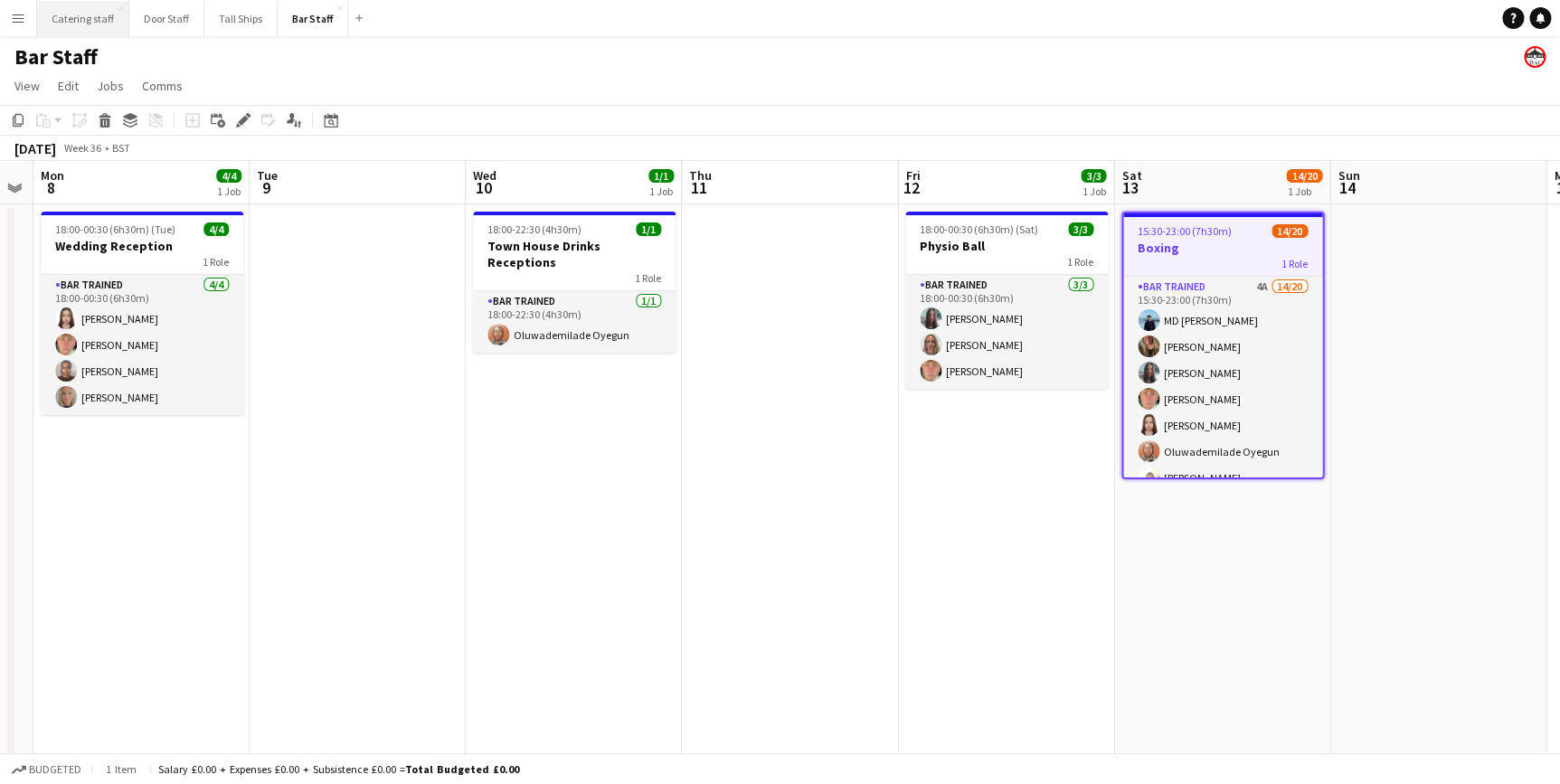
click at [76, 14] on button "Catering staff Close" at bounding box center [83, 18] width 92 height 35
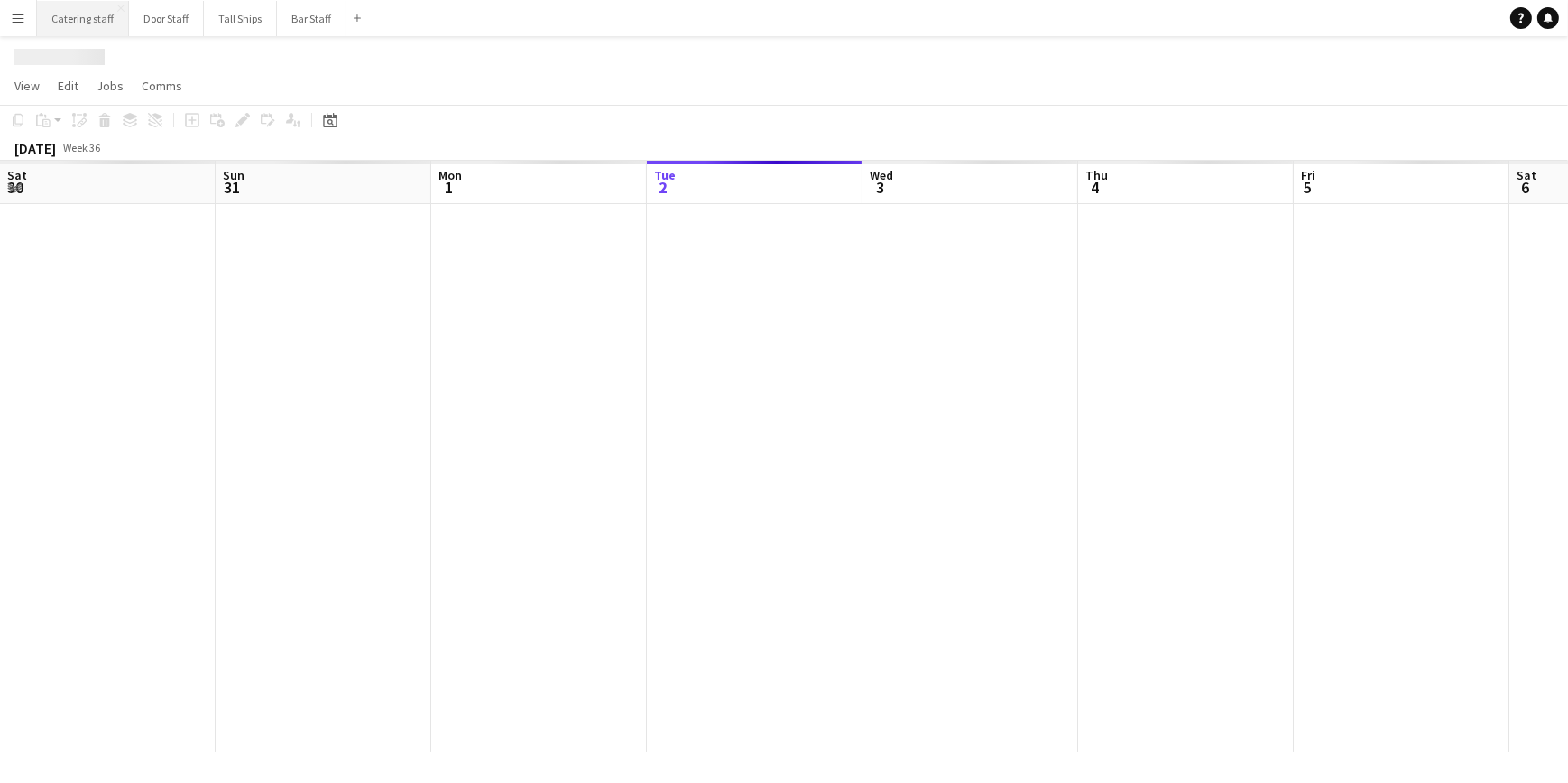
scroll to position [0, 431]
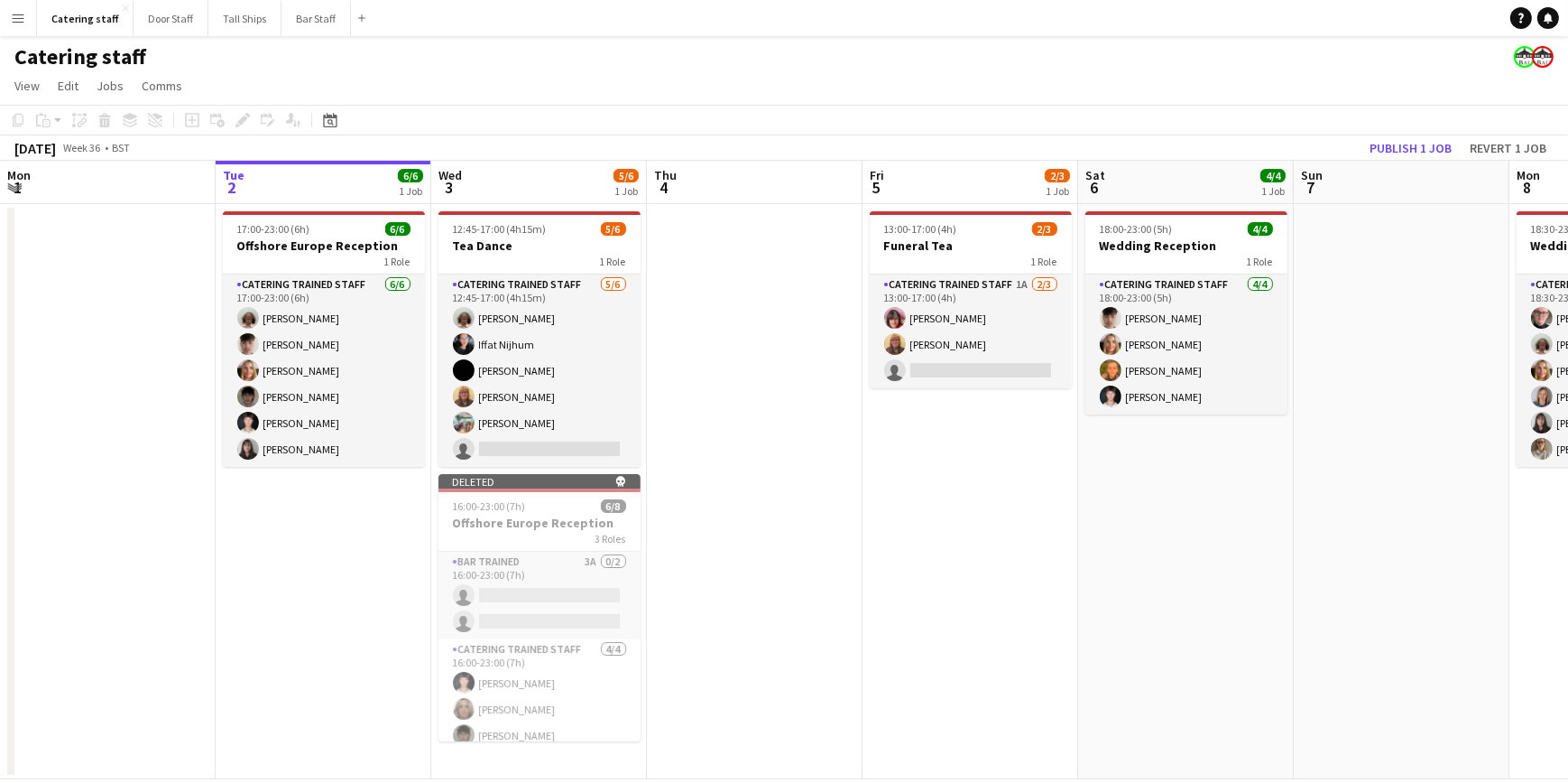
click at [758, 436] on app-date-cell at bounding box center [755, 491] width 216 height 575
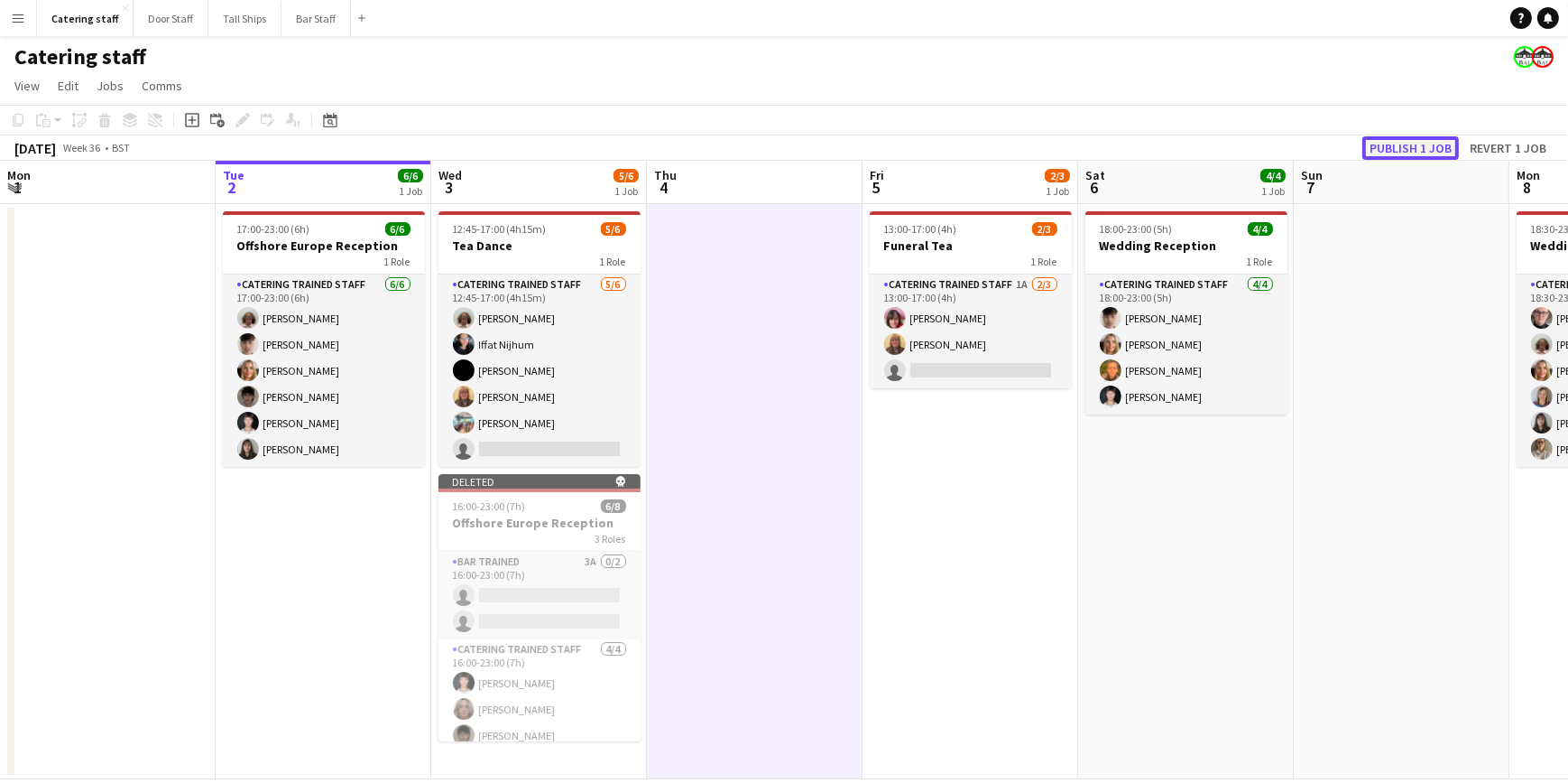
click at [1408, 154] on button "Publish 1 job" at bounding box center [1410, 149] width 97 height 24
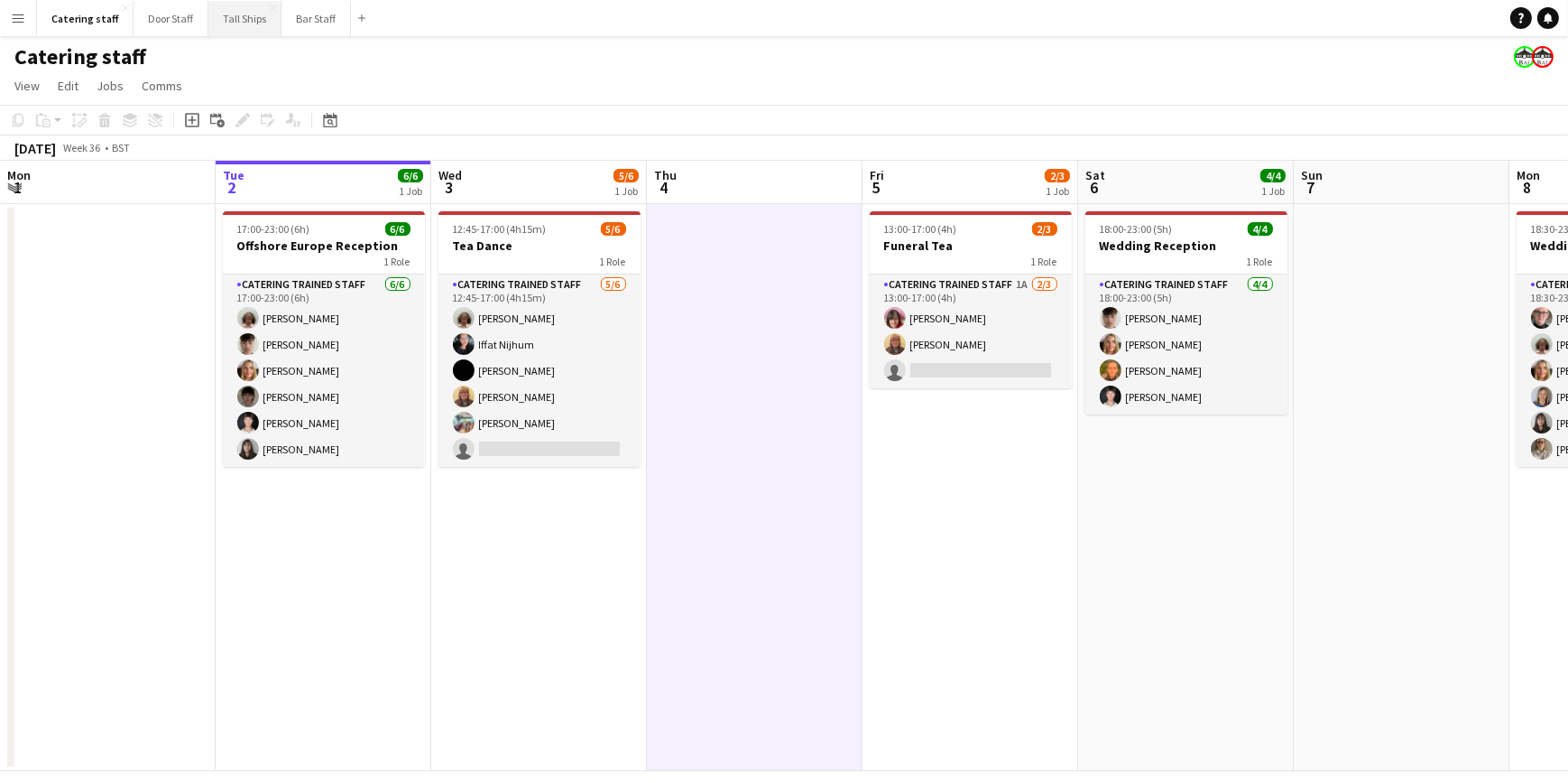
click at [242, 19] on button "Tall Ships Close" at bounding box center [245, 18] width 73 height 35
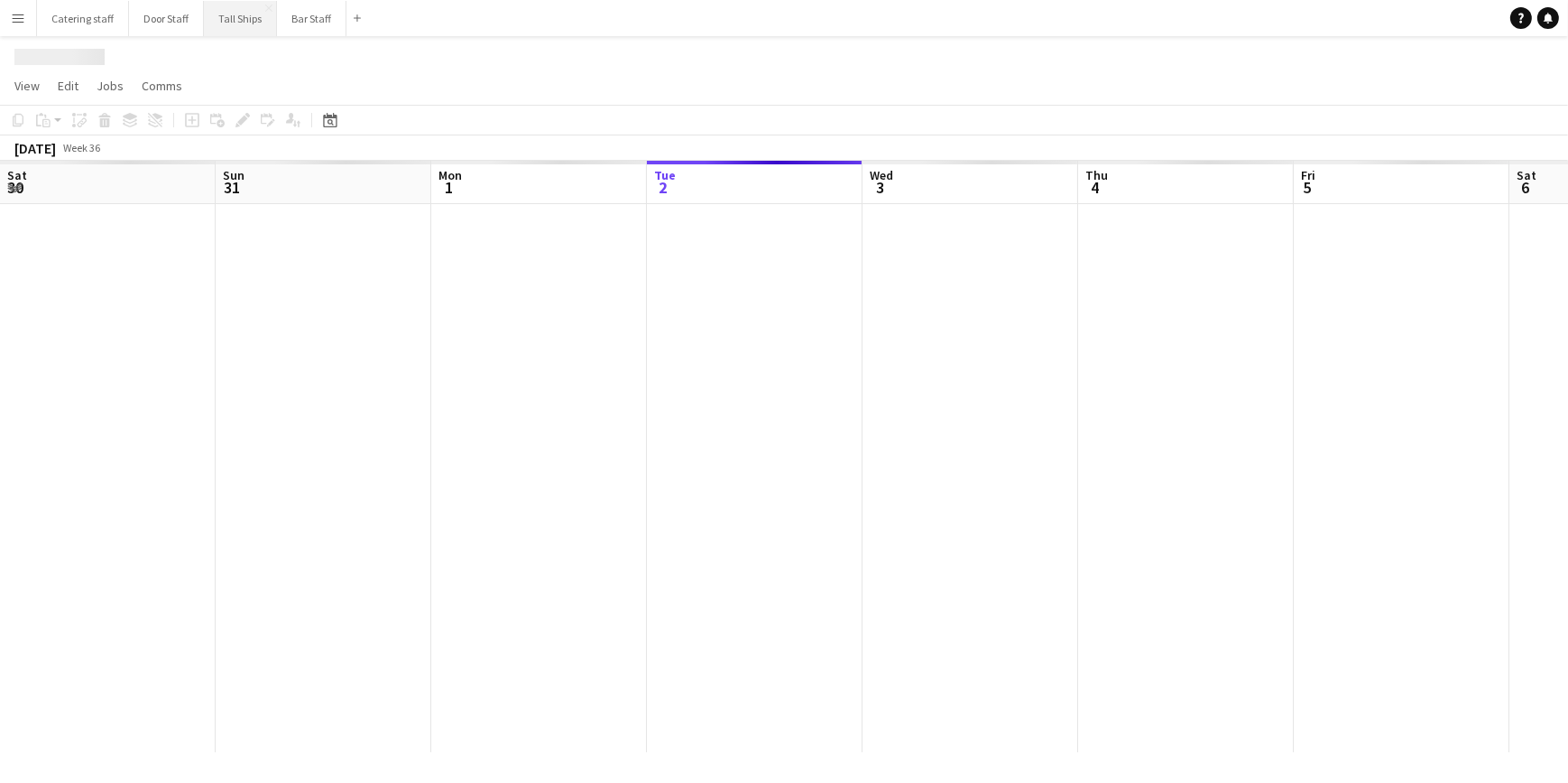
scroll to position [0, 431]
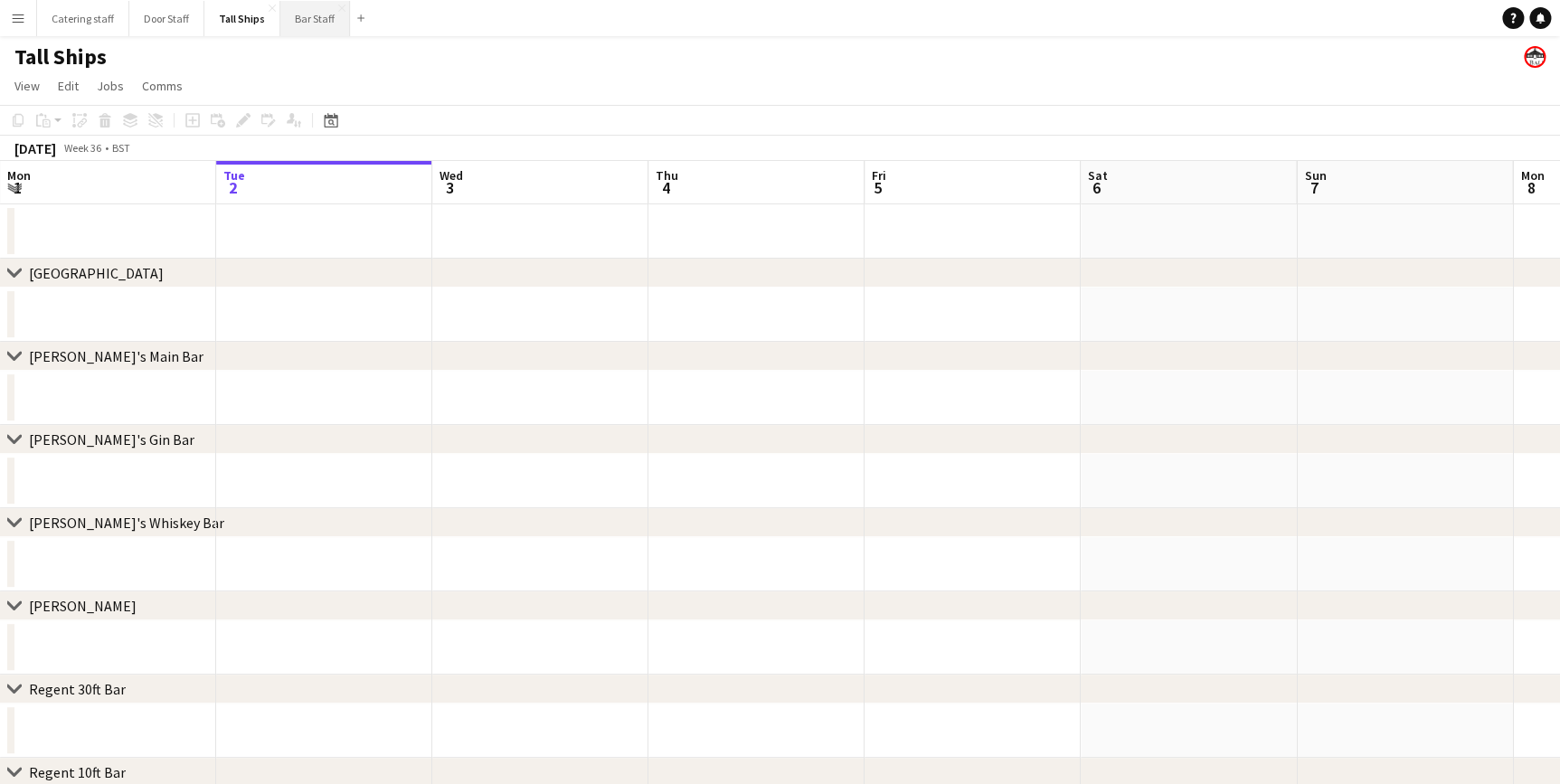
click at [312, 18] on button "Bar Staff Close" at bounding box center [315, 18] width 70 height 35
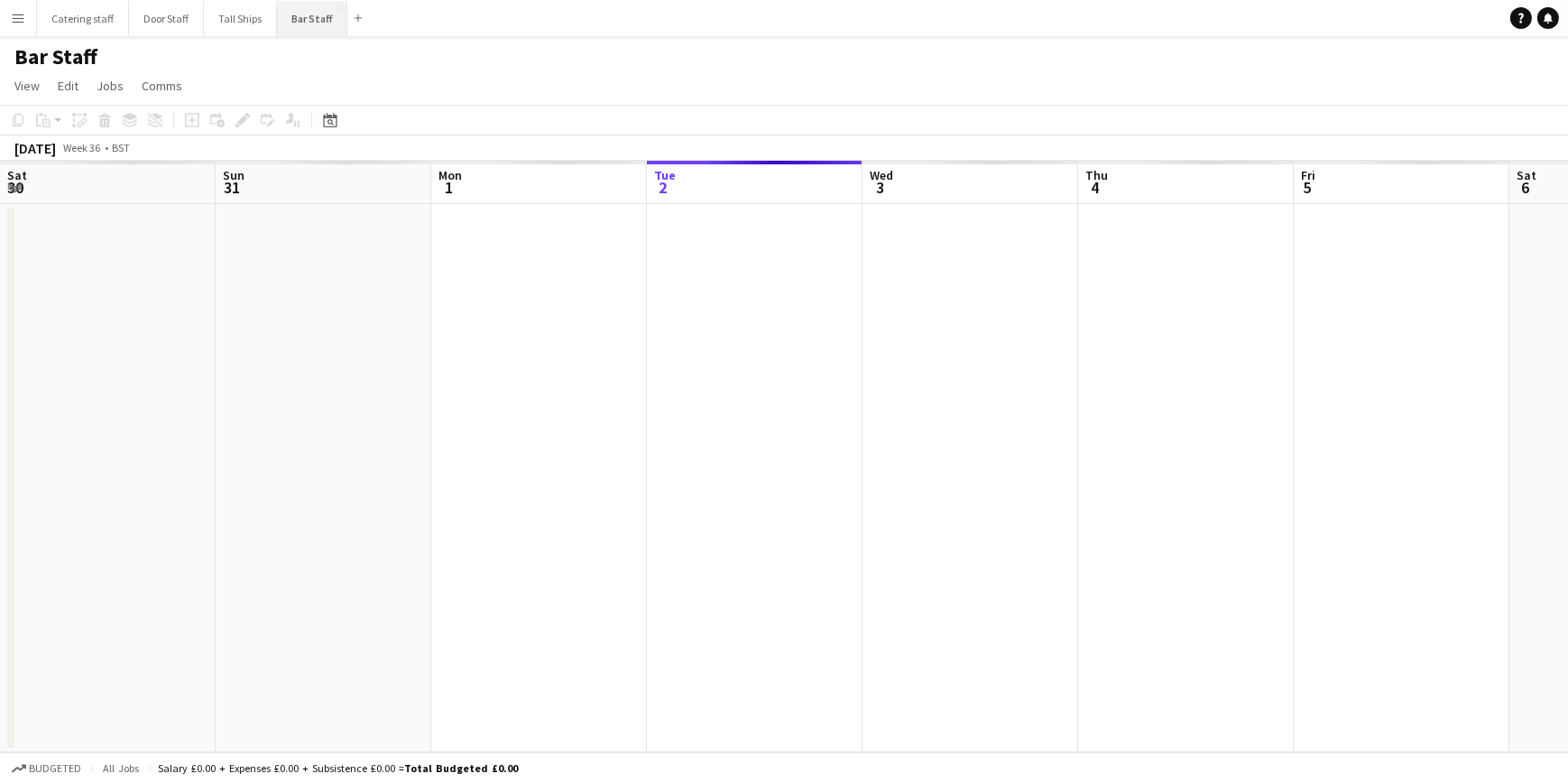
scroll to position [0, 431]
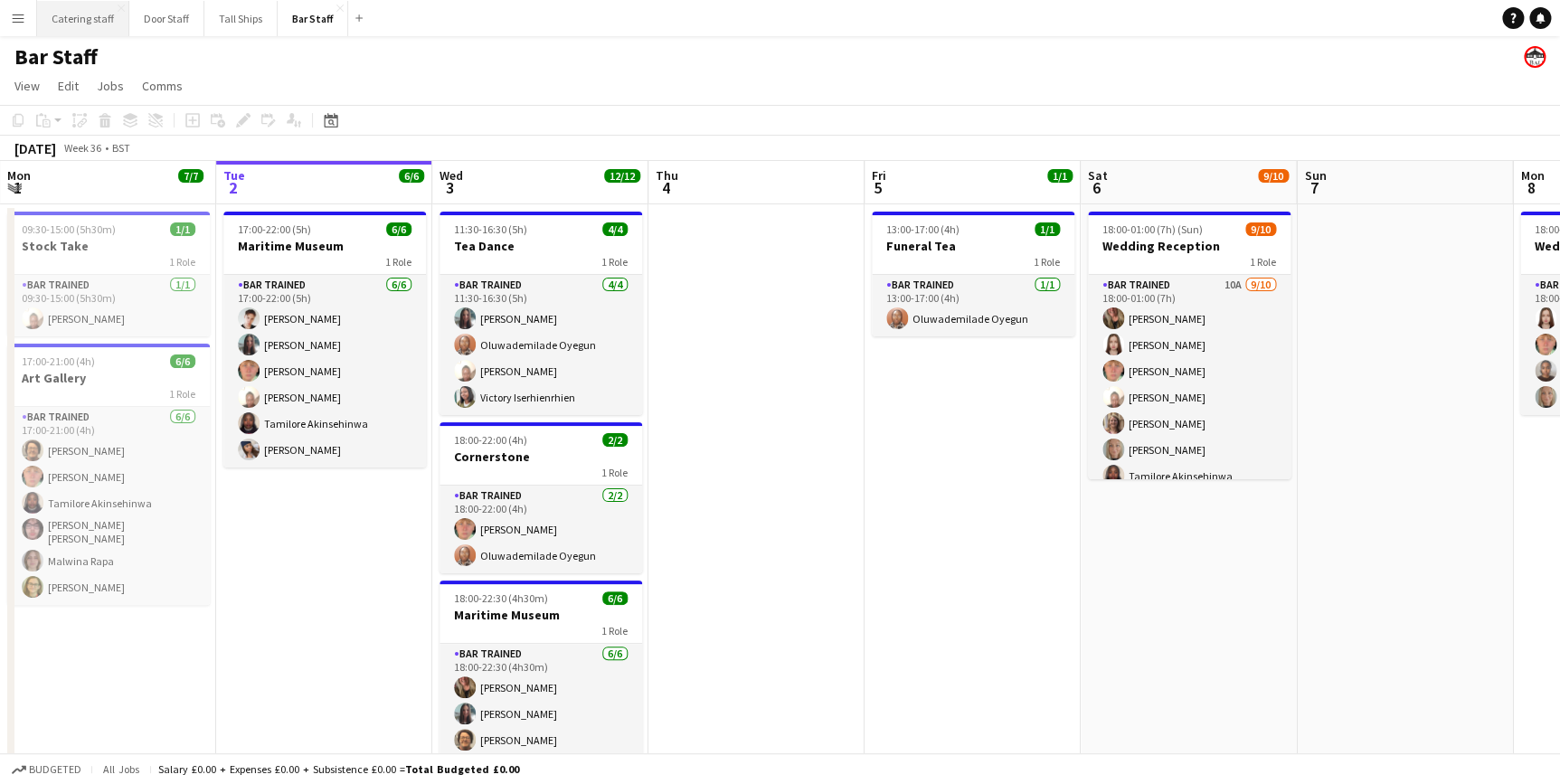
click at [85, 18] on button "Catering staff Close" at bounding box center [83, 18] width 92 height 35
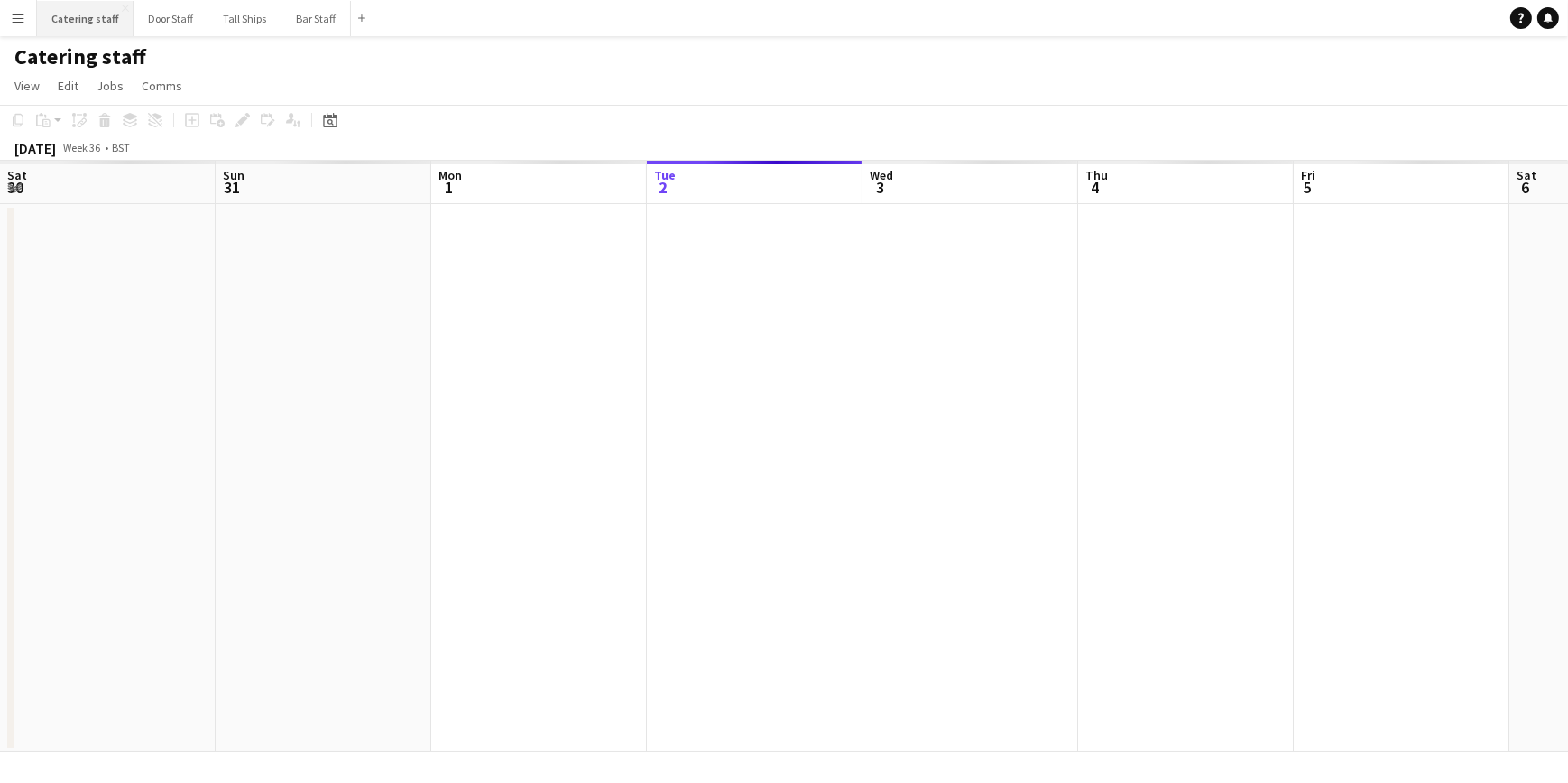
scroll to position [0, 431]
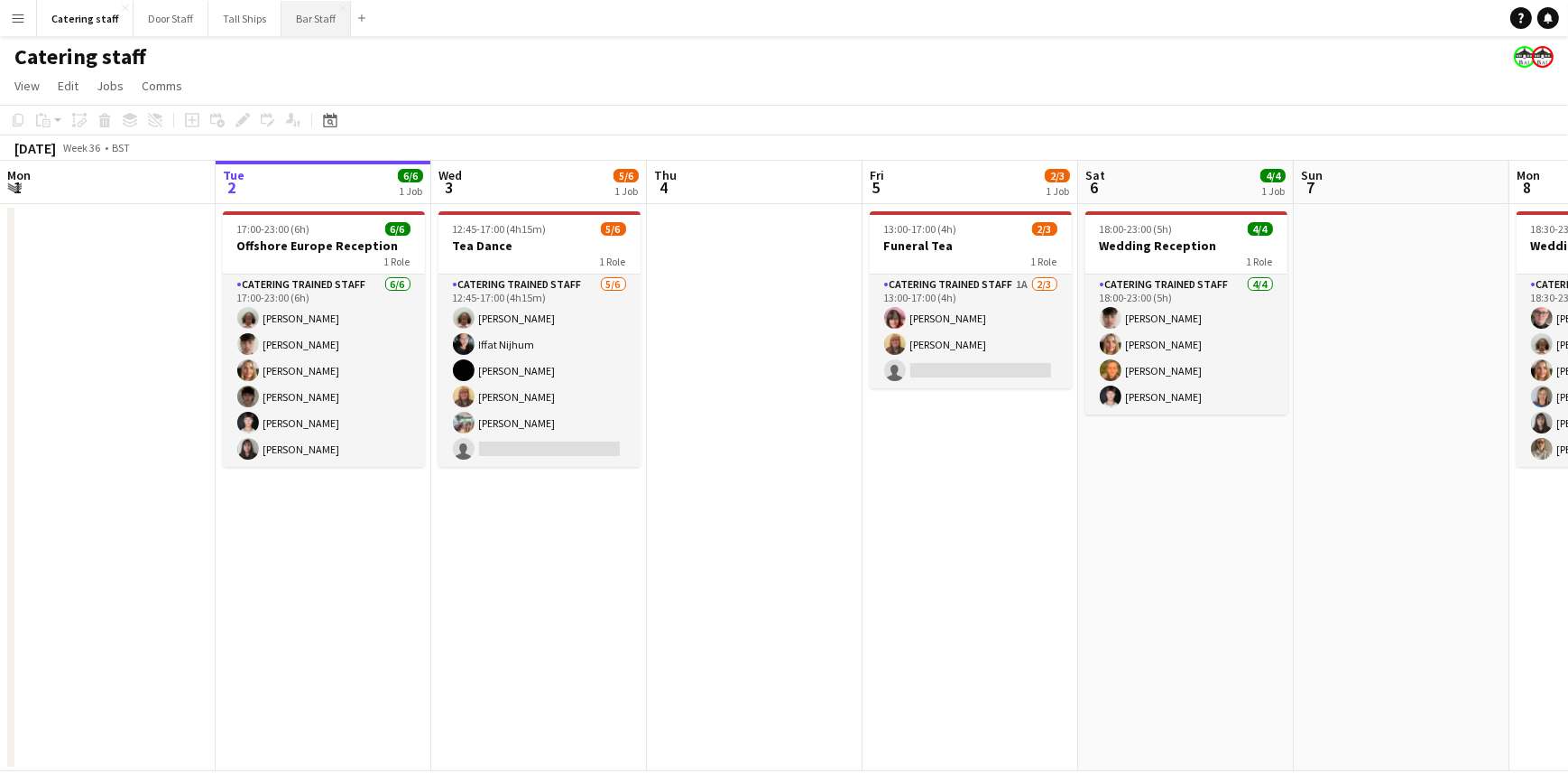
click at [302, 22] on button "Bar Staff Close" at bounding box center [316, 18] width 70 height 35
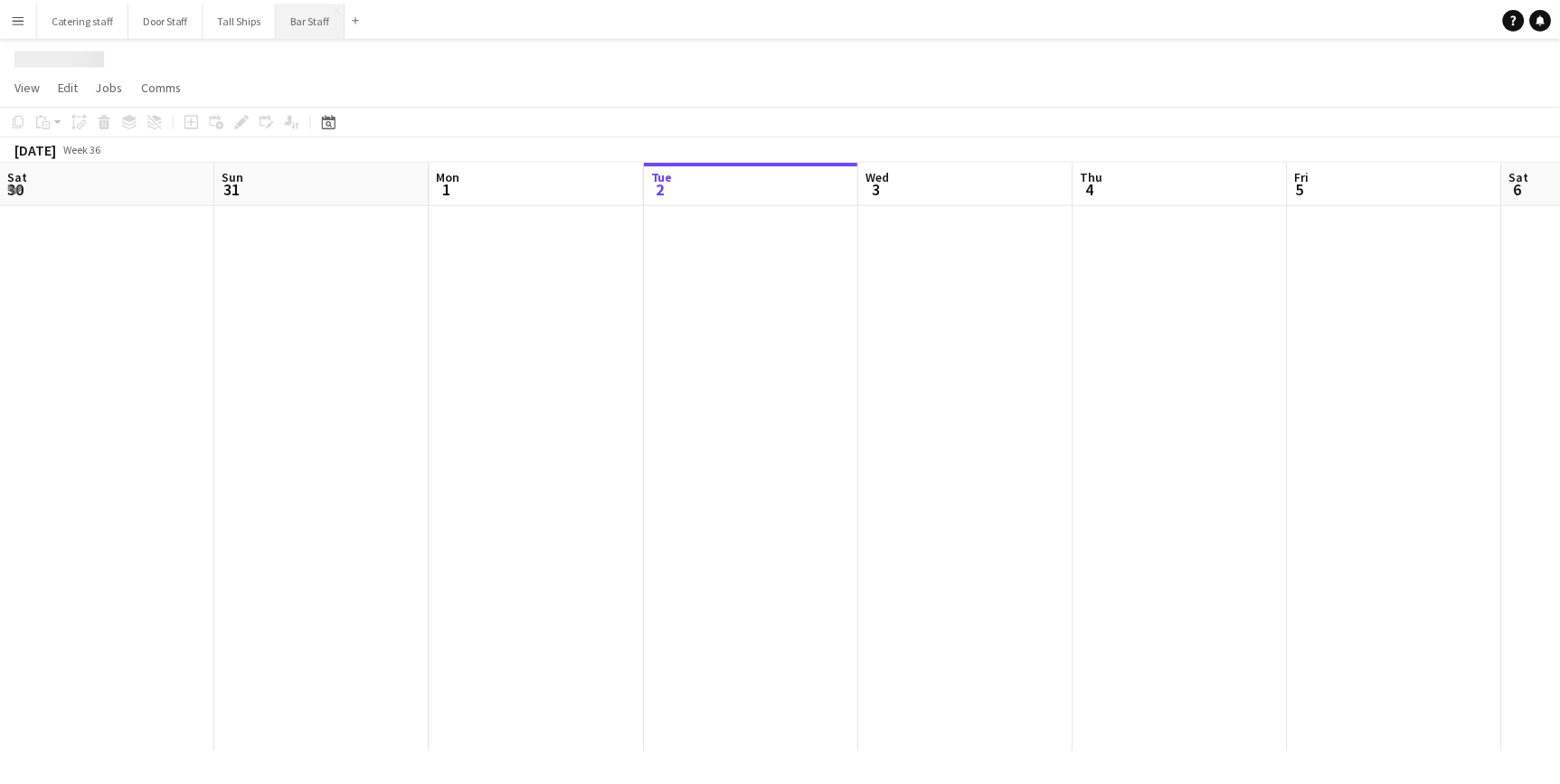
scroll to position [0, 432]
